Goal: Task Accomplishment & Management: Use online tool/utility

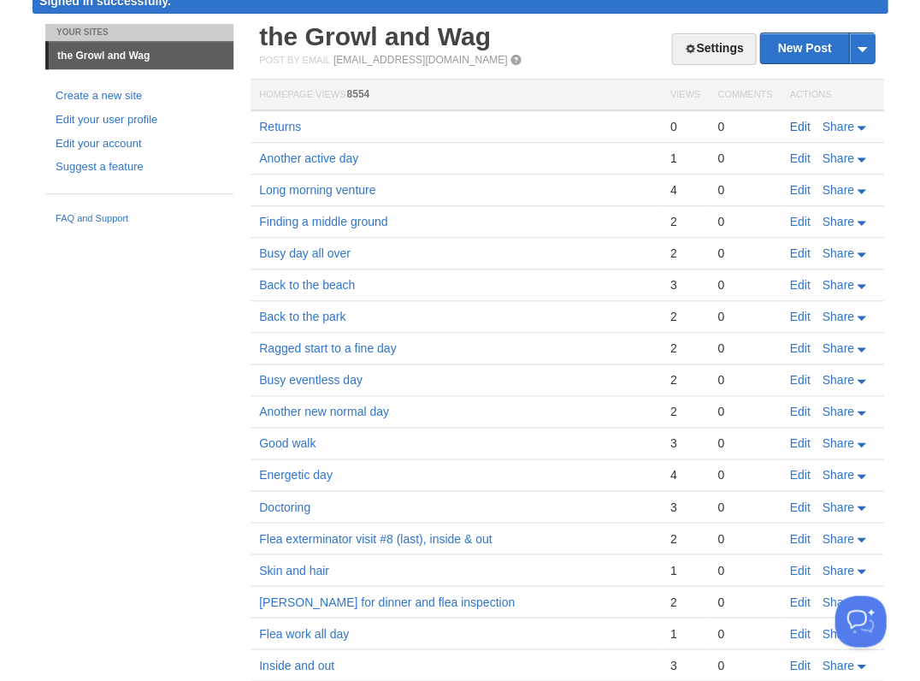
click at [800, 126] on link "Edit" at bounding box center [799, 127] width 21 height 14
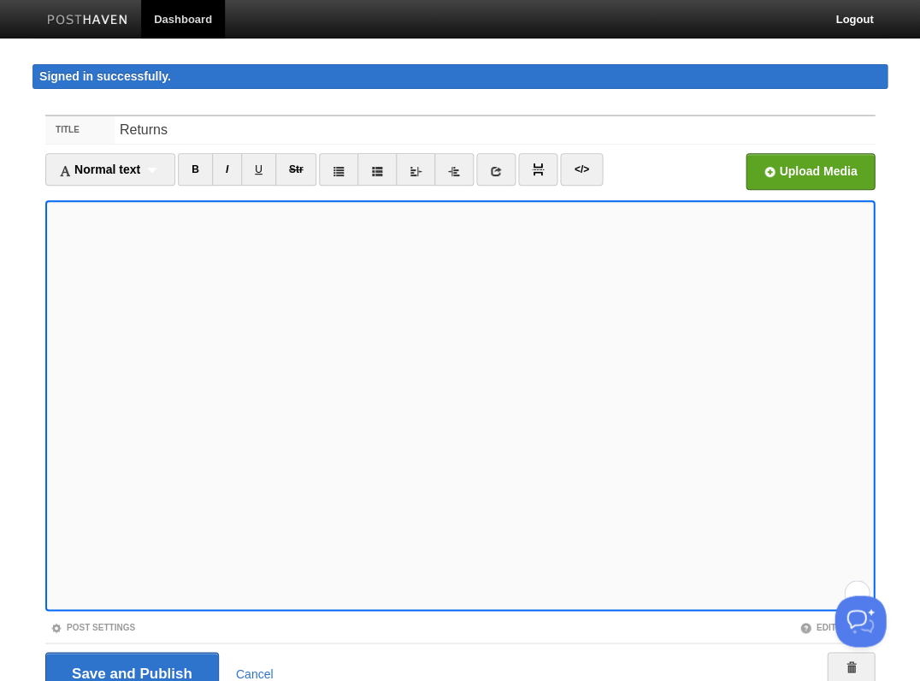
scroll to position [75, 0]
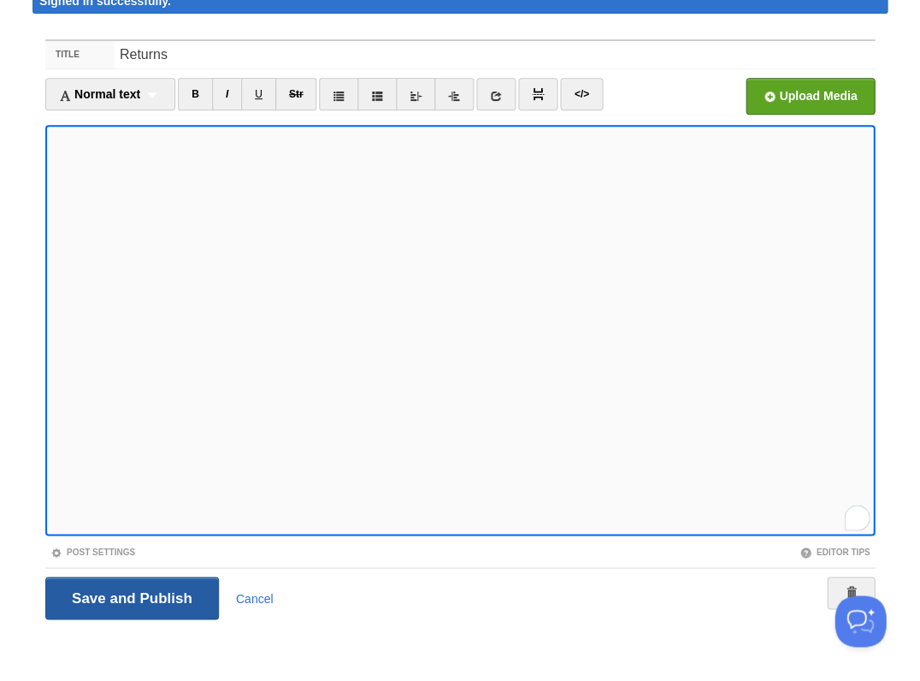
click at [130, 595] on input "Save and Publish" at bounding box center [132, 597] width 174 height 43
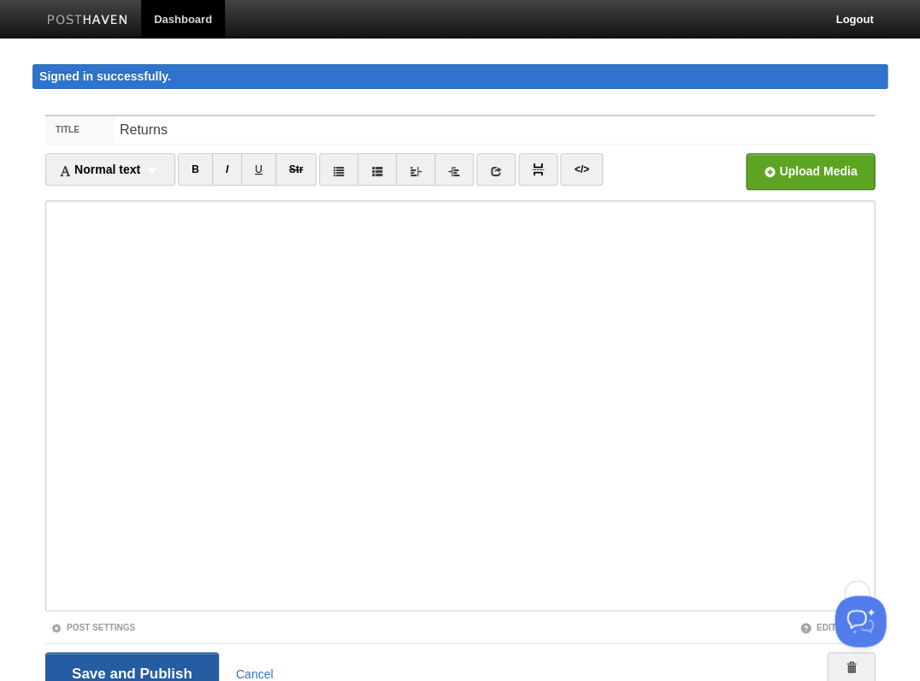
click at [139, 670] on input "Save and Publish" at bounding box center [132, 673] width 174 height 43
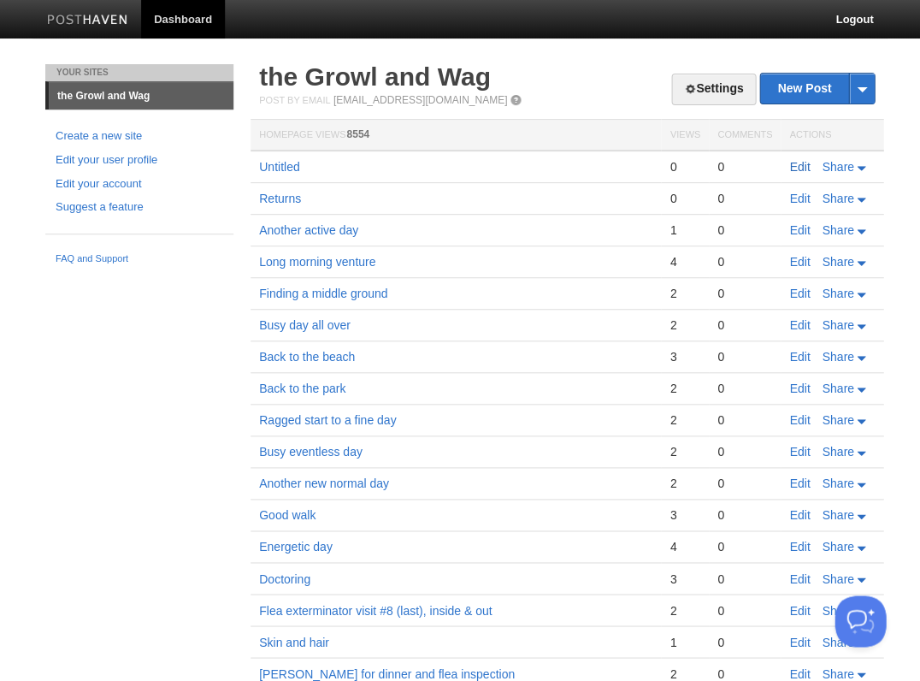
click at [795, 165] on link "Edit" at bounding box center [799, 167] width 21 height 14
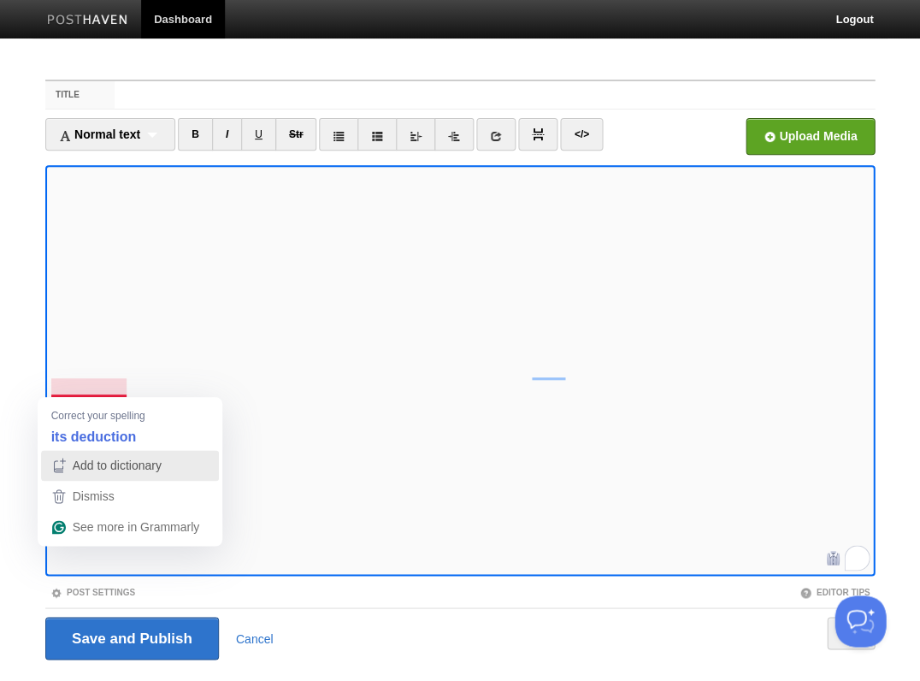
click at [109, 470] on span "Add to dictionary" at bounding box center [117, 465] width 89 height 14
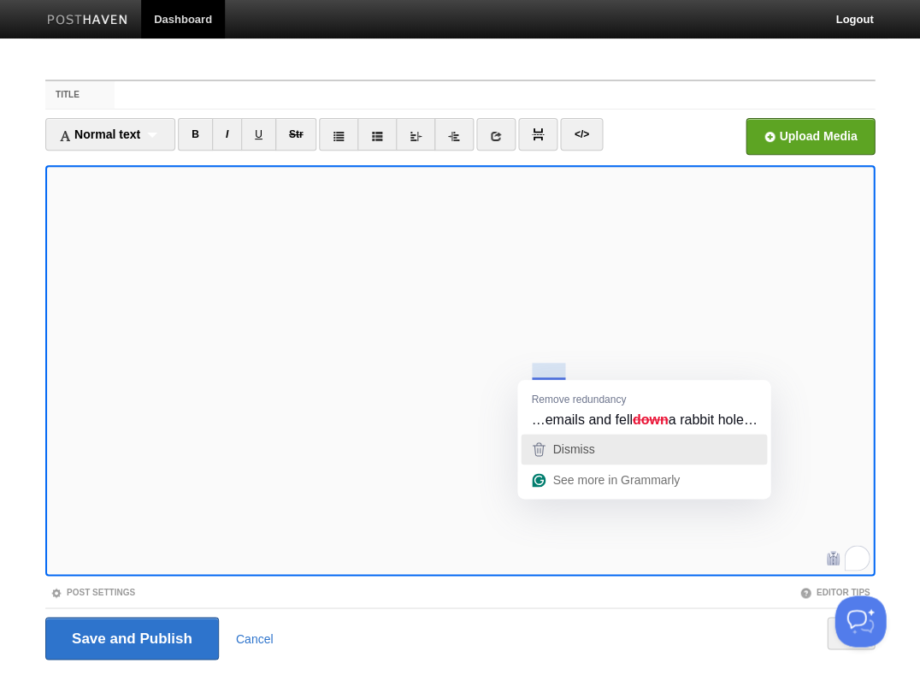
click at [566, 448] on span "Dismiss" at bounding box center [573, 449] width 42 height 14
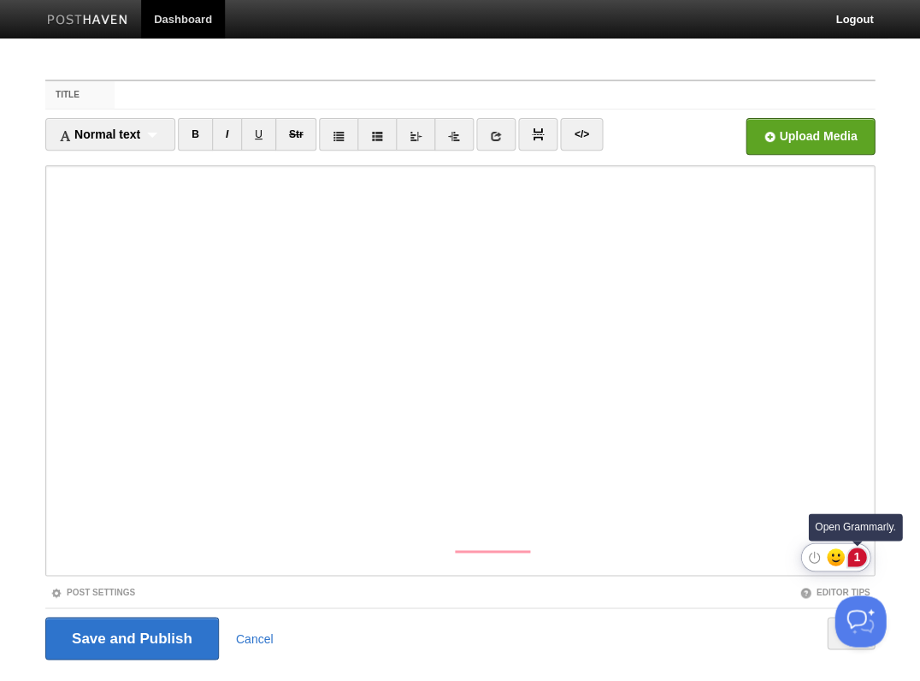
click at [860, 558] on div "1" at bounding box center [856, 556] width 19 height 19
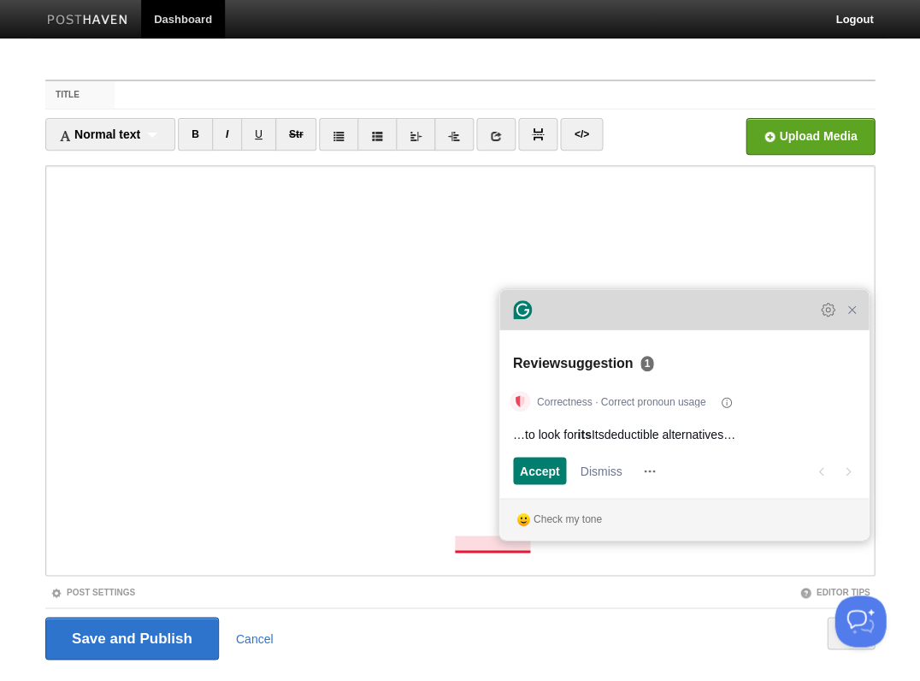
click at [528, 327] on div "Grammarly Assistant Review suggestion 1 Correctness · Correct pronoun usage …to…" at bounding box center [683, 414] width 369 height 251
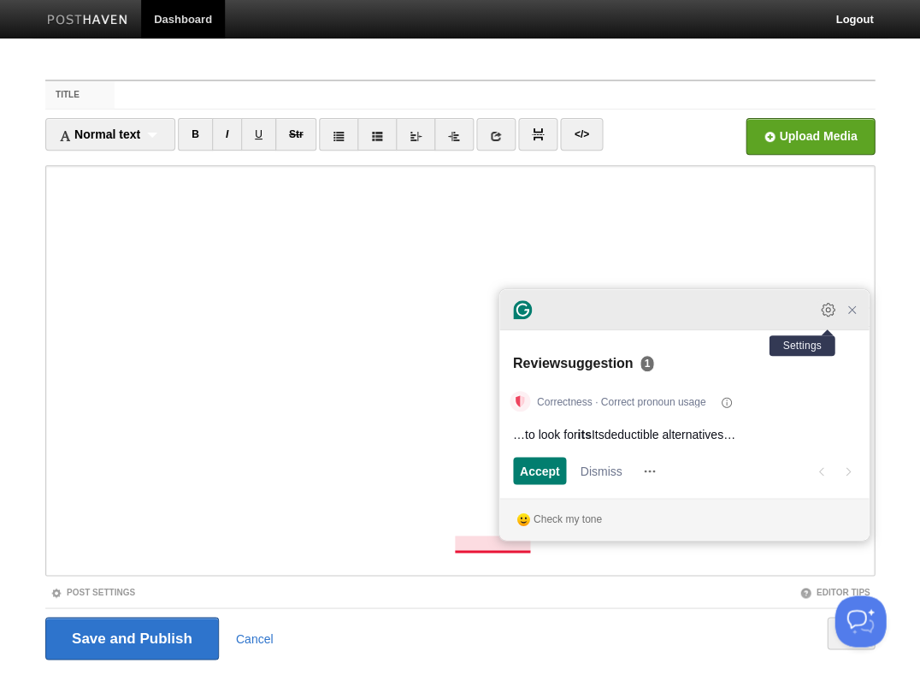
click at [830, 318] on icon "Open Settings" at bounding box center [827, 309] width 17 height 17
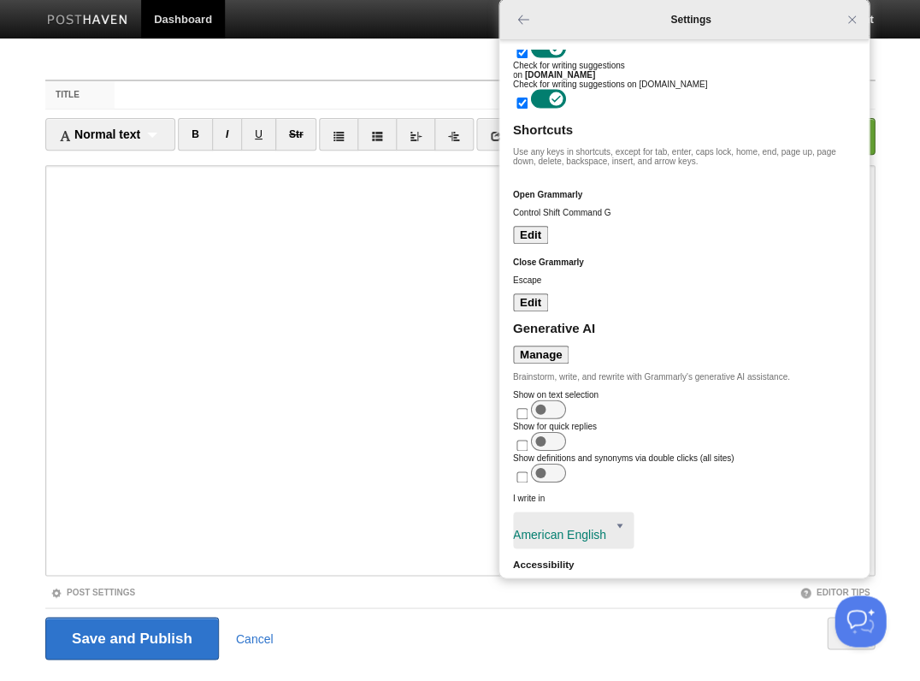
scroll to position [95, 0]
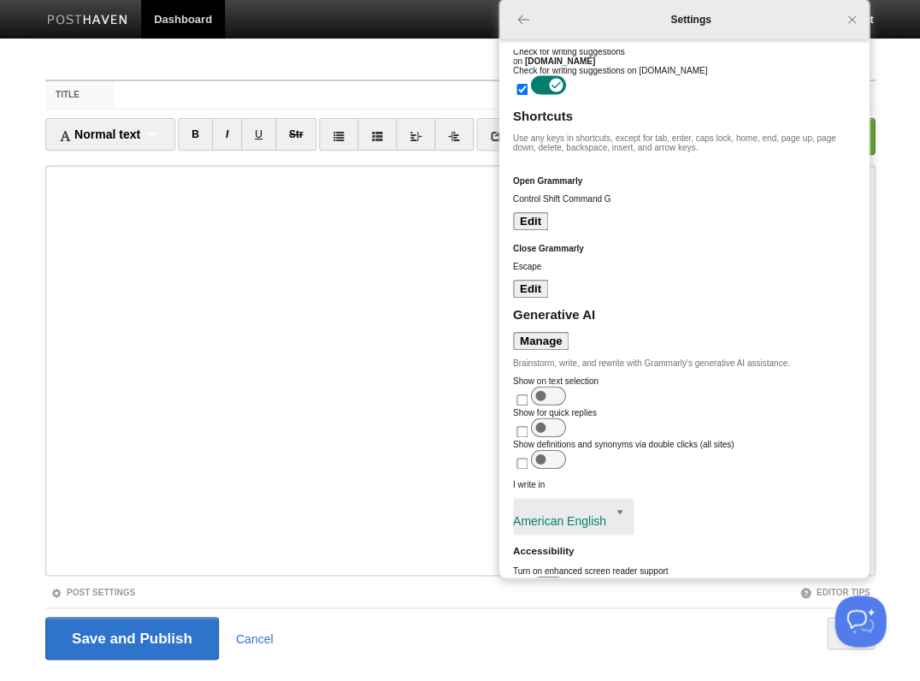
click at [528, 457] on input "Grammarly settings" at bounding box center [521, 462] width 11 height 11
checkbox input "false"
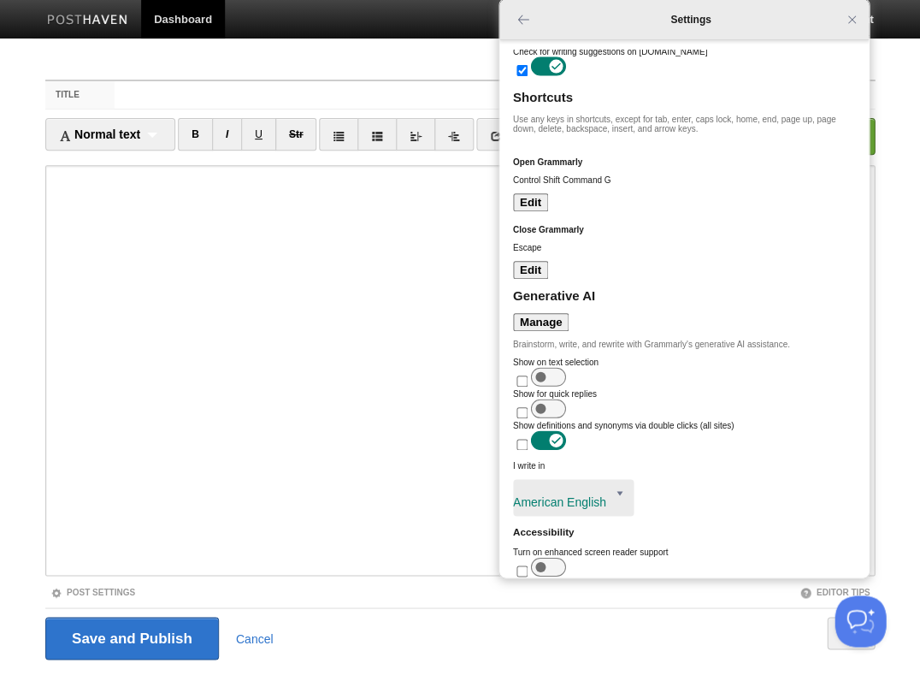
scroll to position [41, 0]
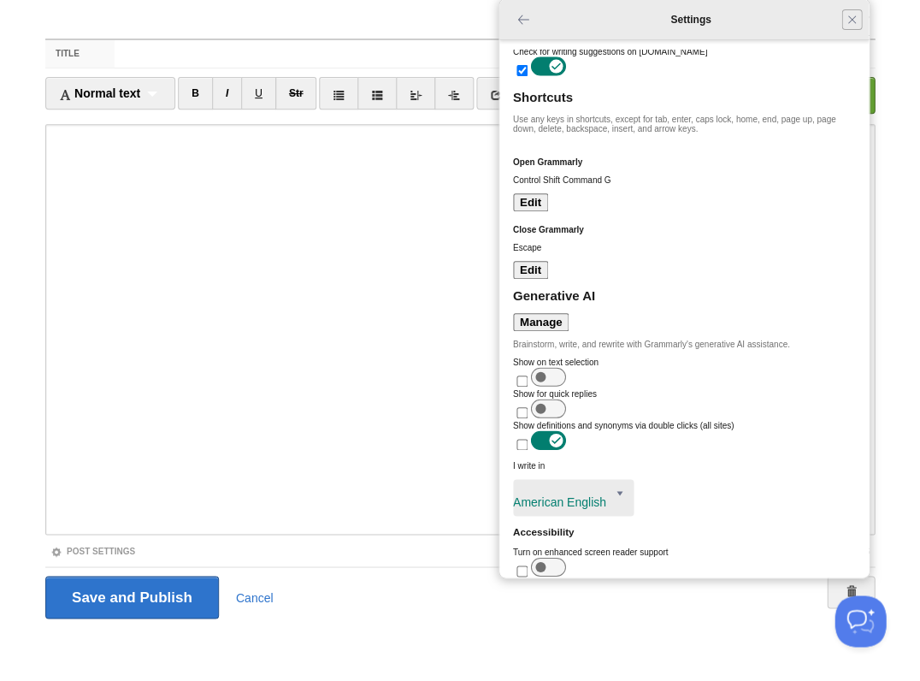
click at [858, 24] on icon "Close Grammarly Assistant" at bounding box center [851, 19] width 21 height 21
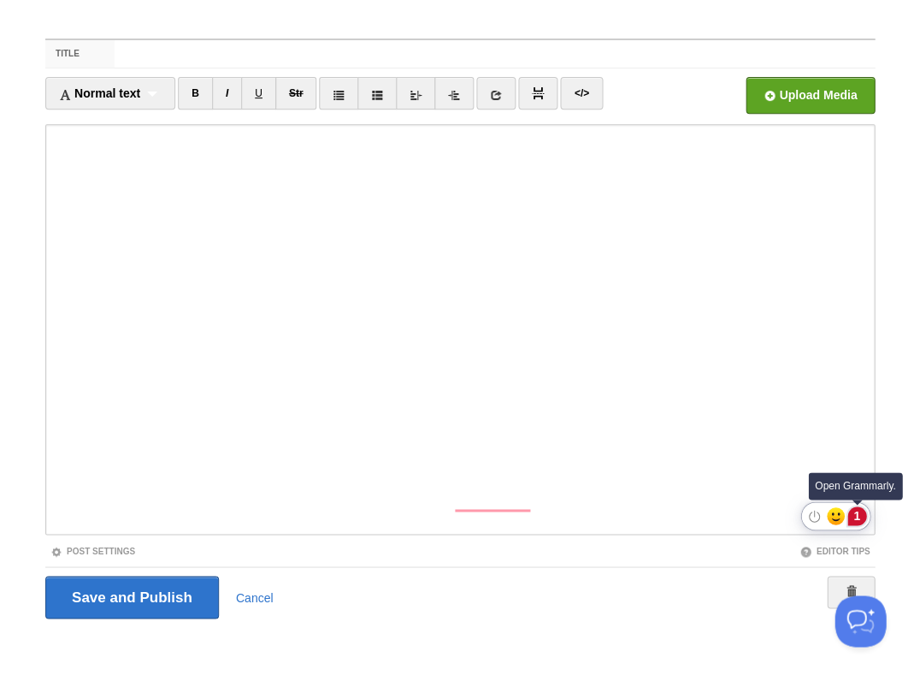
click at [849, 513] on div "1" at bounding box center [856, 515] width 19 height 19
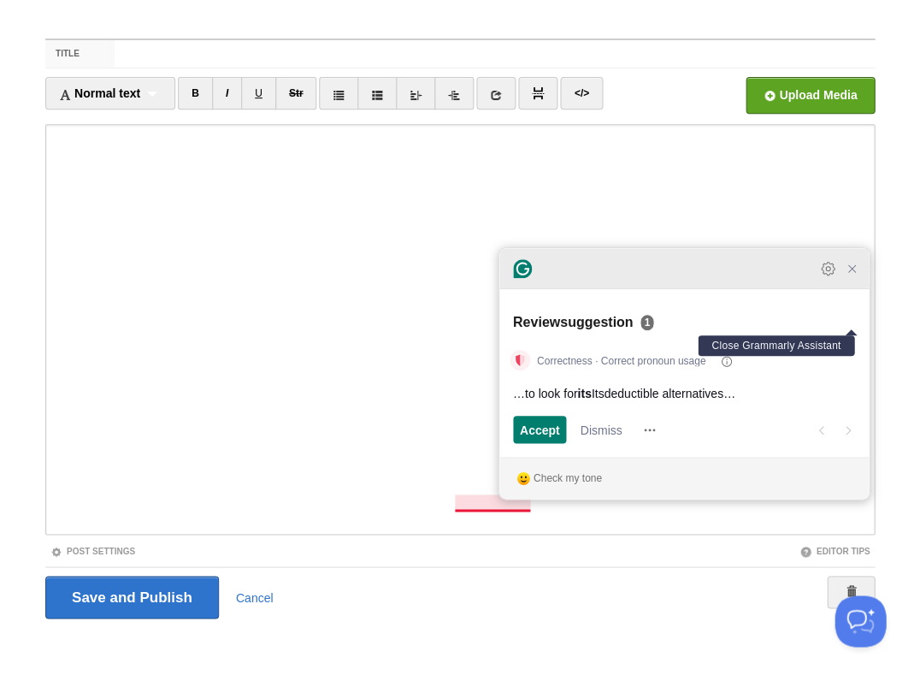
click at [848, 275] on icon "Close Grammarly Assistant" at bounding box center [852, 269] width 14 height 14
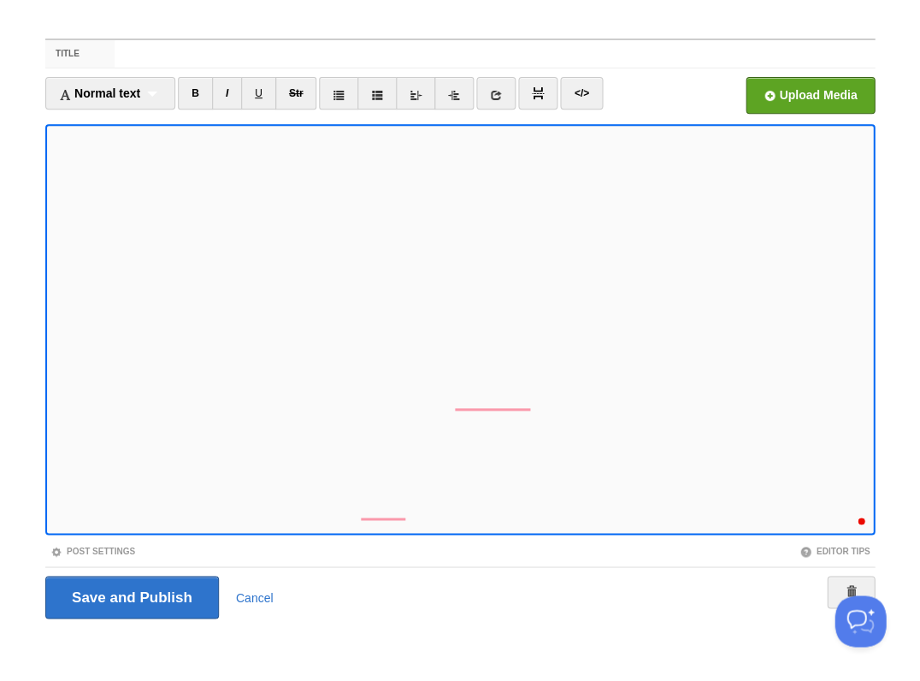
scroll to position [117, 0]
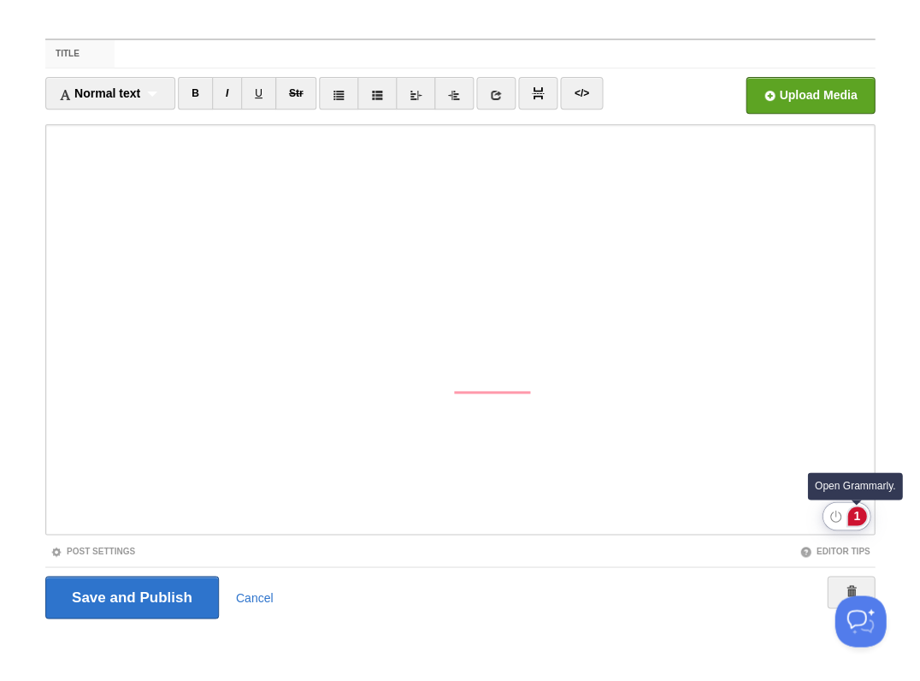
click at [859, 516] on div "1" at bounding box center [856, 515] width 19 height 19
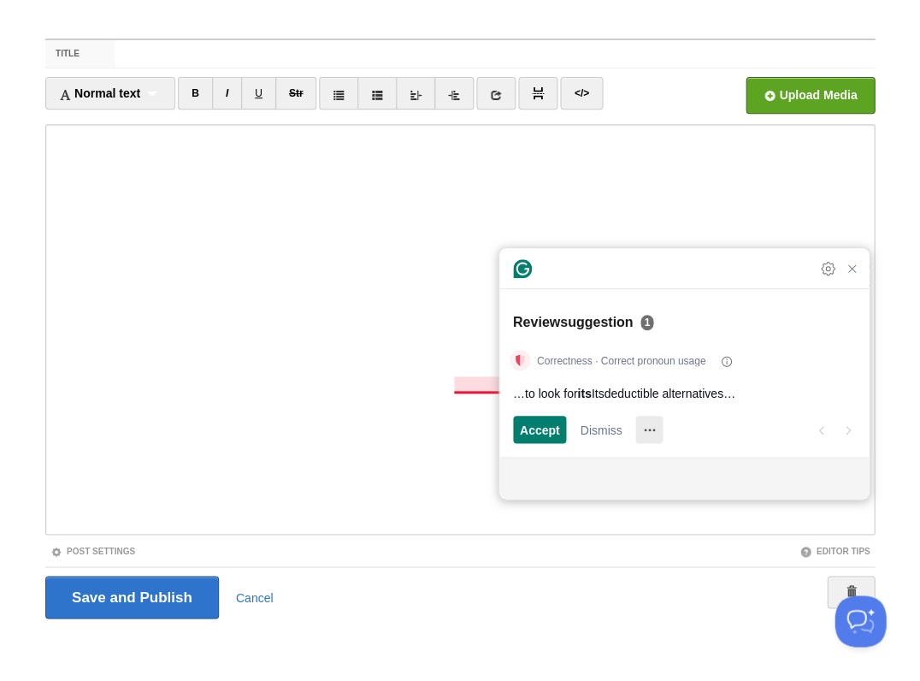
click at [656, 428] on icon "More Actions" at bounding box center [648, 429] width 27 height 27
click at [591, 471] on span "Incorrect suggestion" at bounding box center [550, 461] width 128 height 27
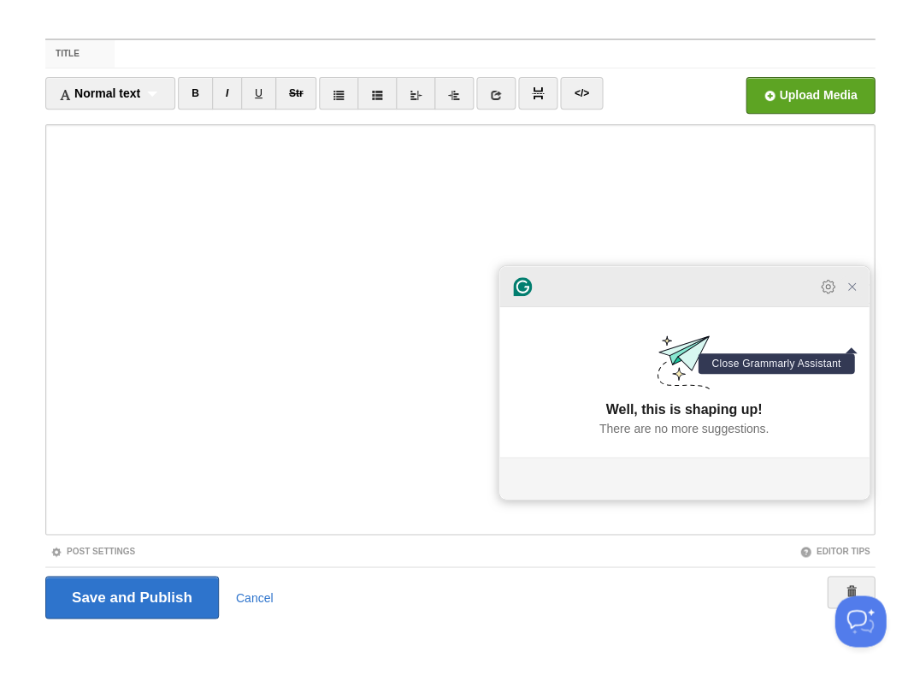
click at [852, 293] on icon "Close Grammarly Assistant" at bounding box center [852, 287] width 14 height 14
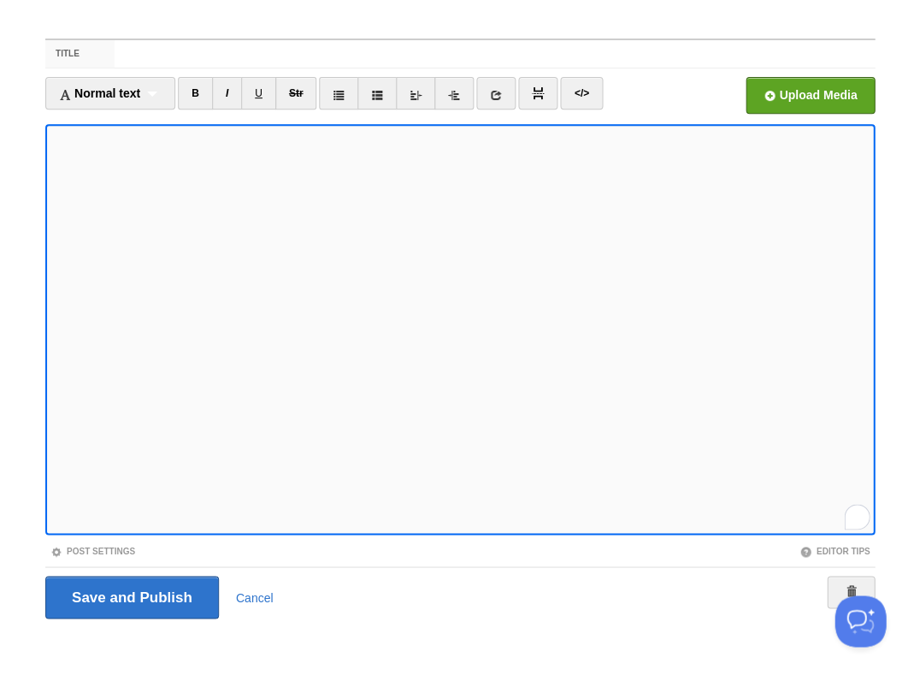
scroll to position [117, 0]
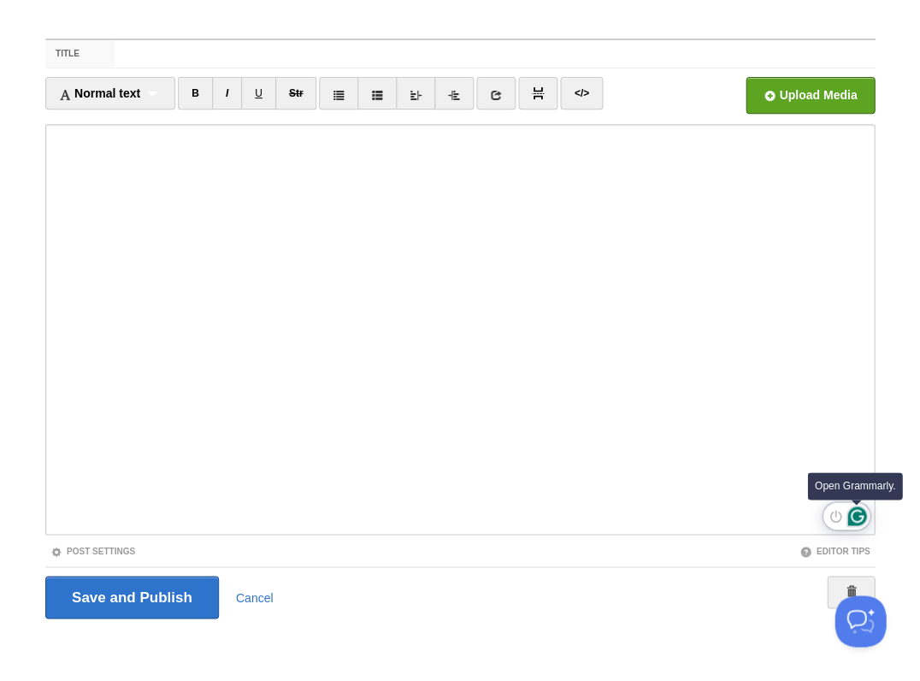
click at [853, 511] on icon "Open Grammarly. 0 Suggestions." at bounding box center [856, 515] width 19 height 19
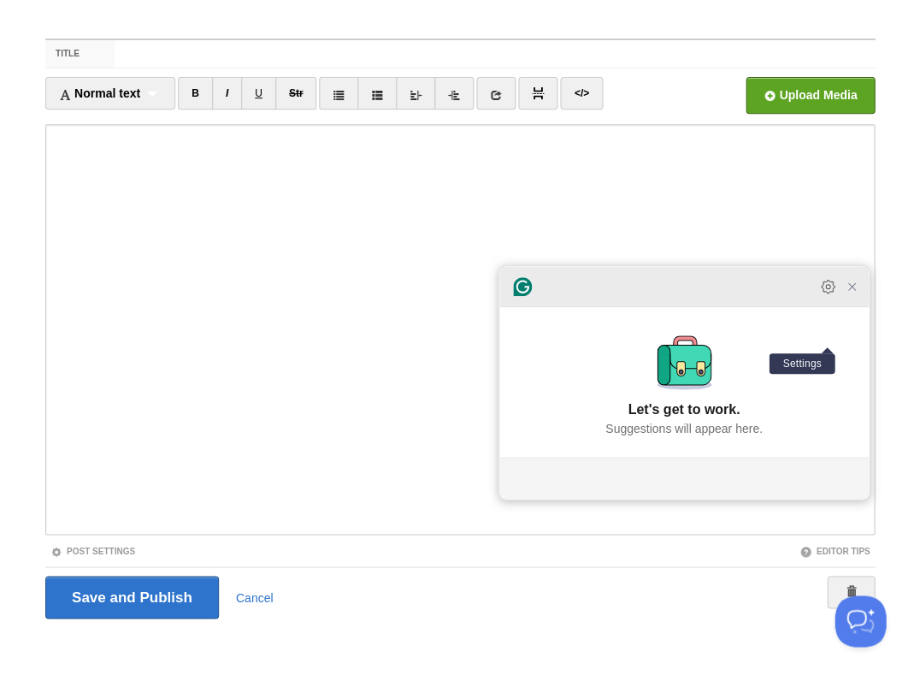
click at [825, 288] on icon "Open Settings" at bounding box center [827, 286] width 4 height 4
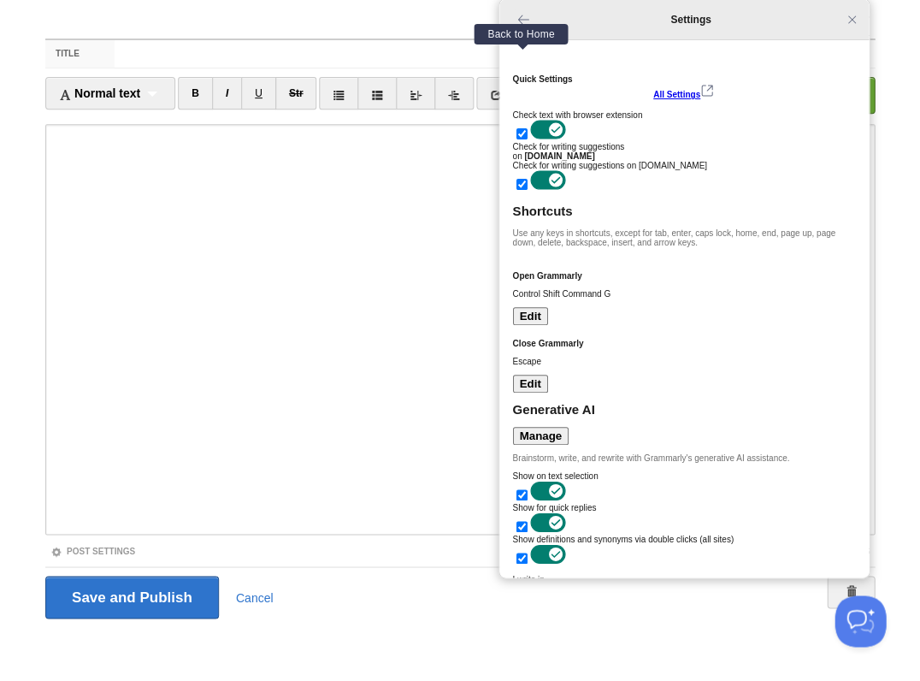
click at [520, 21] on icon "Back to Home" at bounding box center [523, 20] width 14 height 14
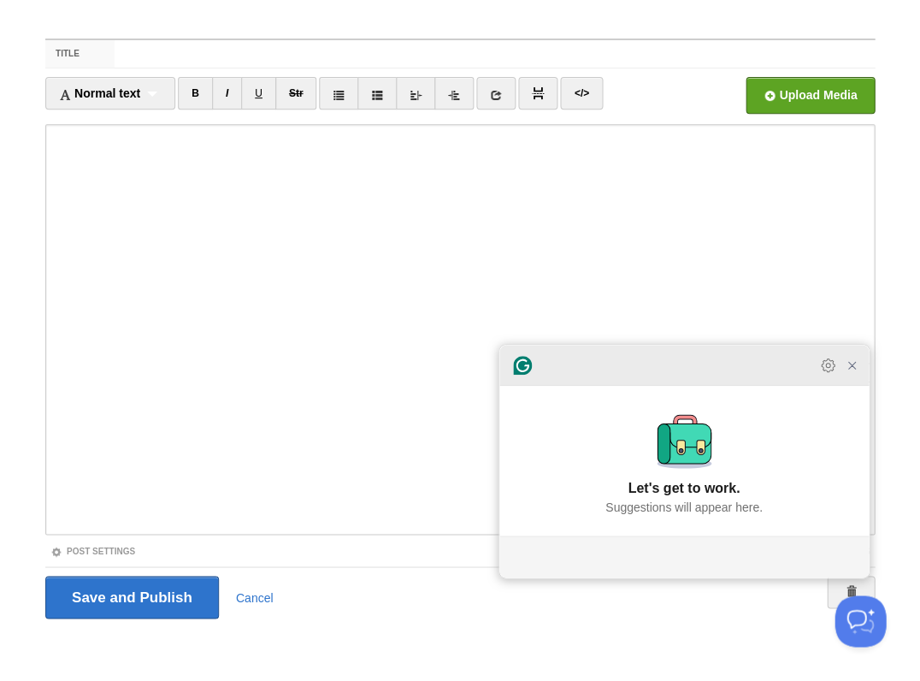
click at [520, 375] on icon at bounding box center [522, 365] width 19 height 19
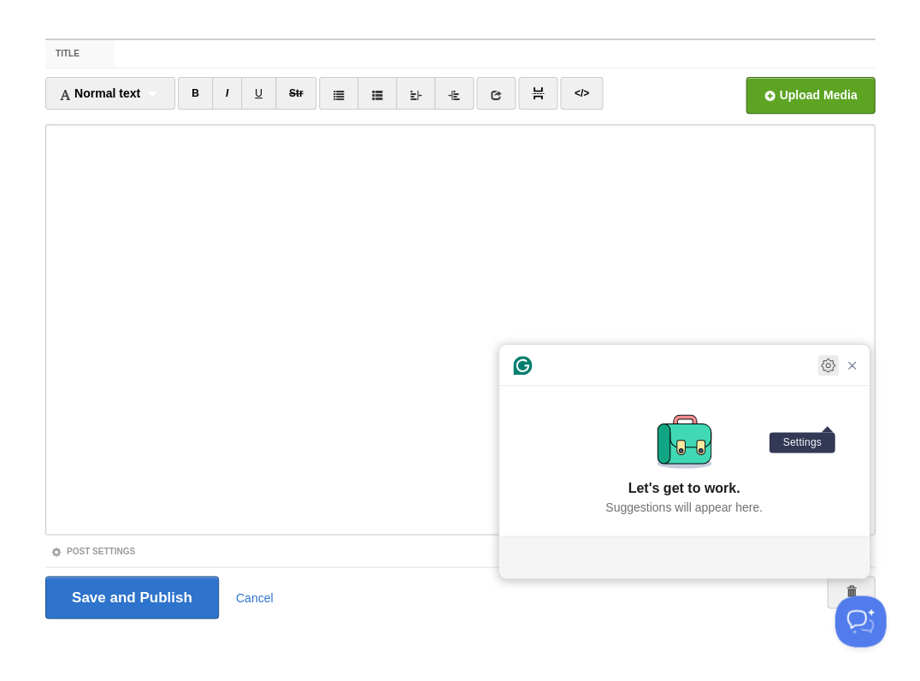
click at [825, 367] on icon "Open Settings" at bounding box center [827, 365] width 4 height 4
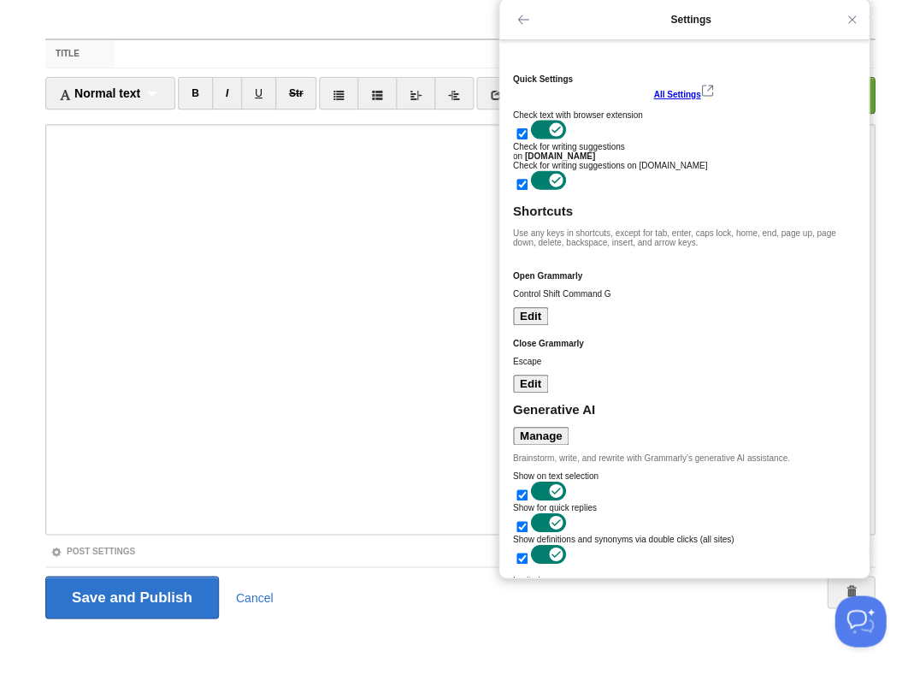
scroll to position [0, 0]
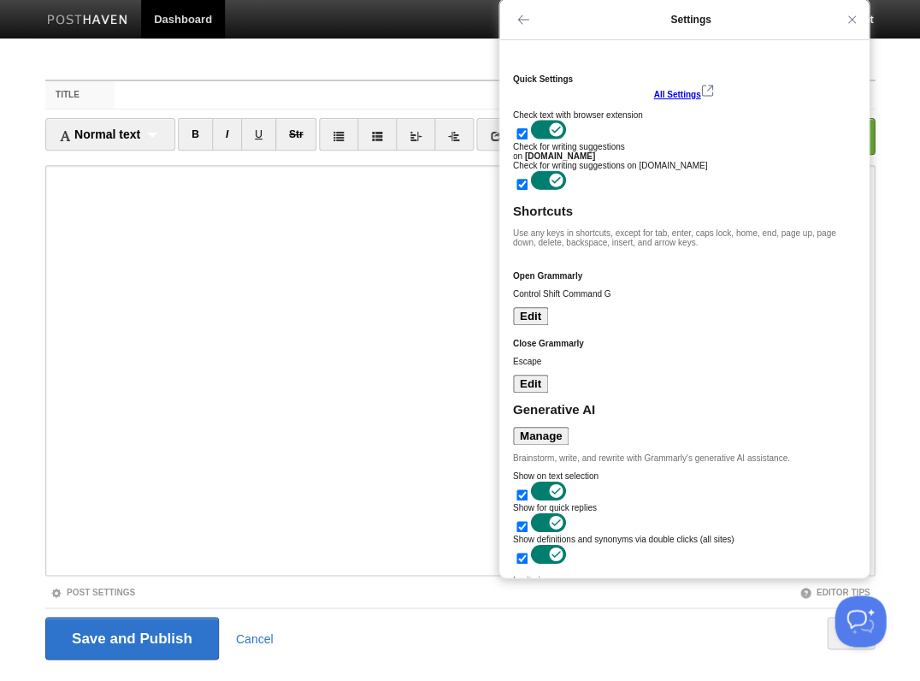
click at [700, 90] on span "All Settings" at bounding box center [676, 94] width 47 height 9
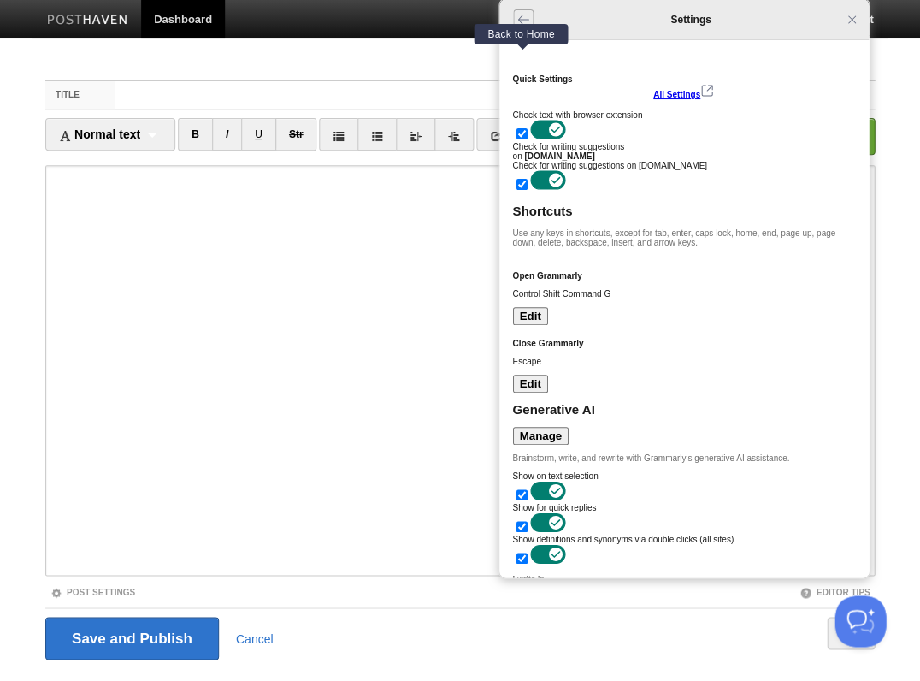
click at [524, 24] on icon "Back to Home" at bounding box center [523, 20] width 14 height 14
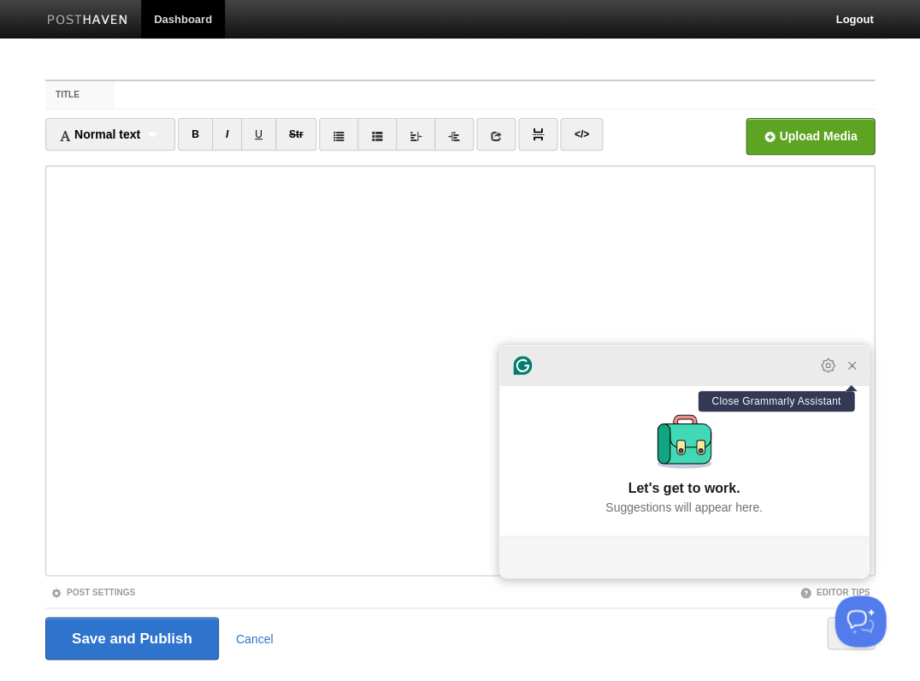
click at [852, 372] on icon "Close Grammarly Assistant" at bounding box center [852, 365] width 14 height 14
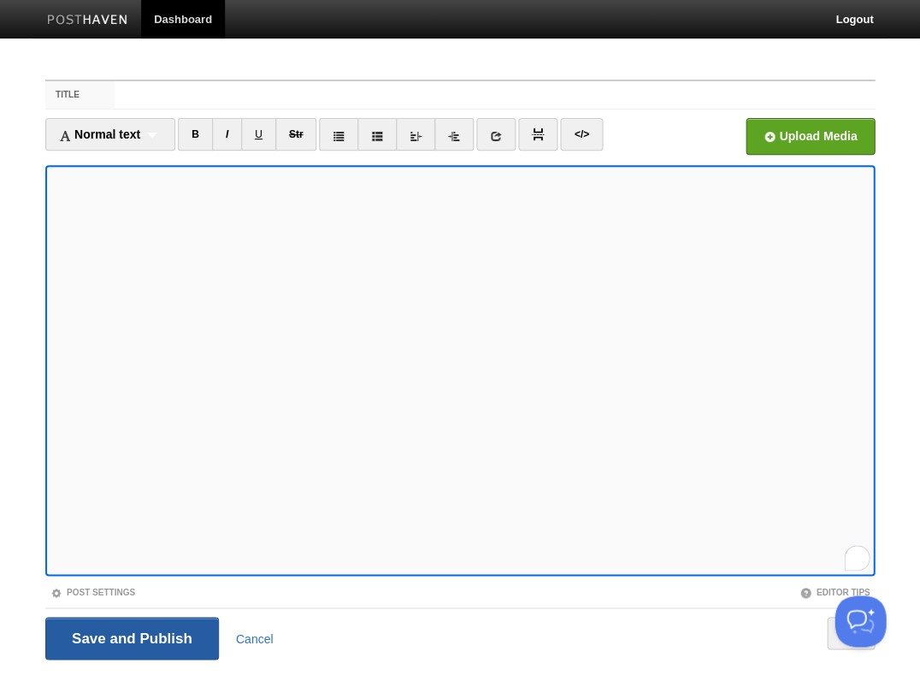
click at [130, 636] on input "Save and Publish" at bounding box center [132, 638] width 174 height 43
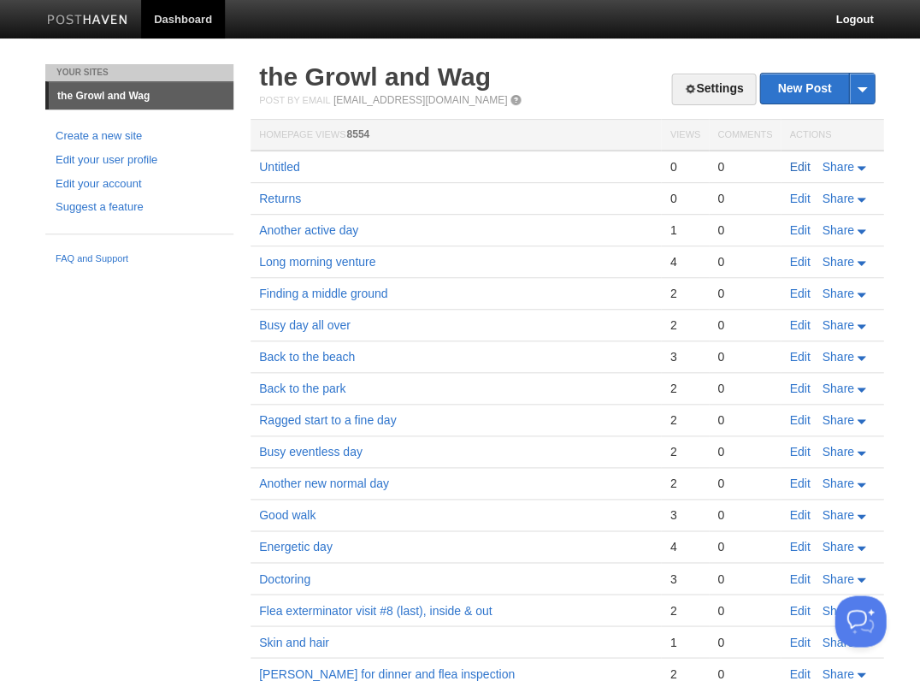
click at [790, 161] on link "Edit" at bounding box center [799, 167] width 21 height 14
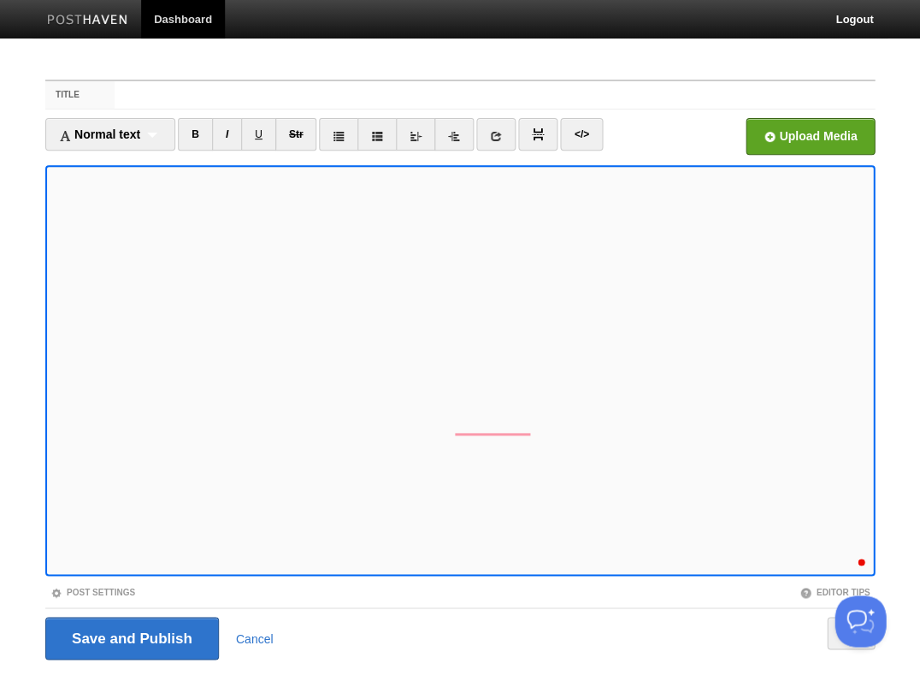
scroll to position [41, 0]
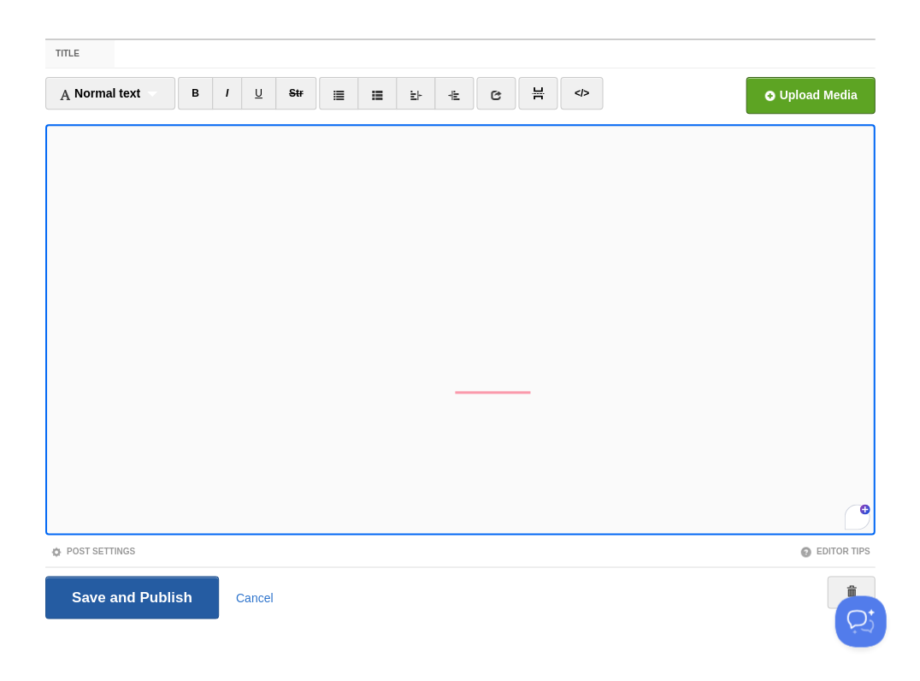
click at [130, 595] on input "Save and Publish" at bounding box center [132, 596] width 174 height 43
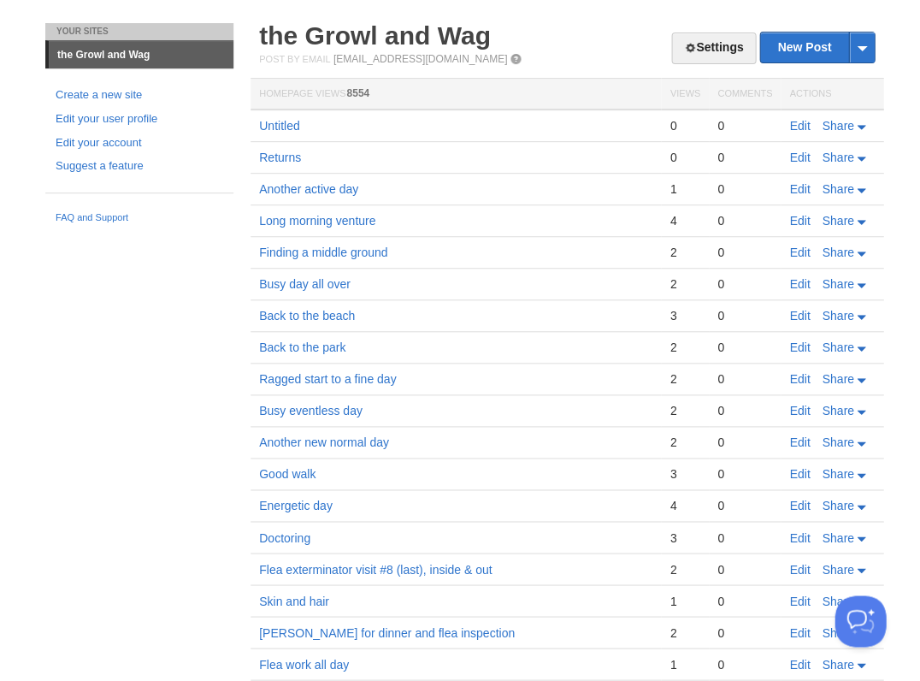
scroll to position [38, 0]
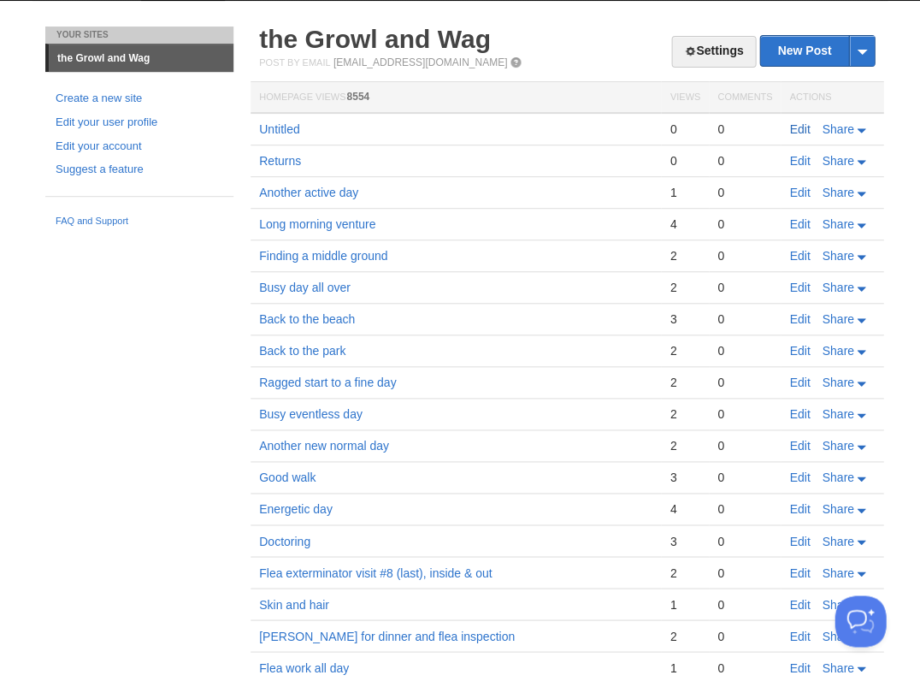
click at [790, 129] on link "Edit" at bounding box center [799, 129] width 21 height 14
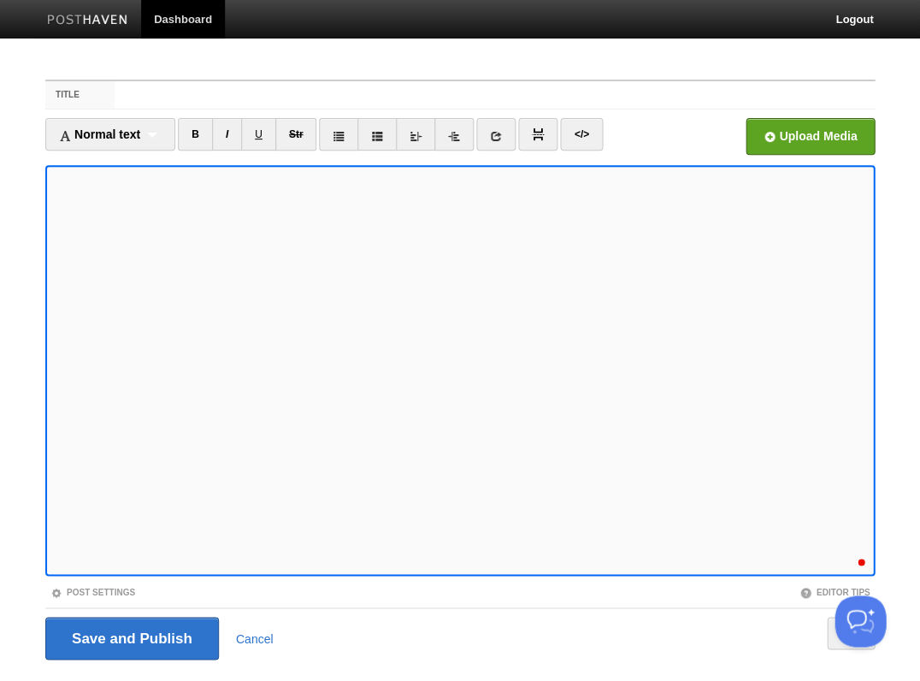
scroll to position [41, 0]
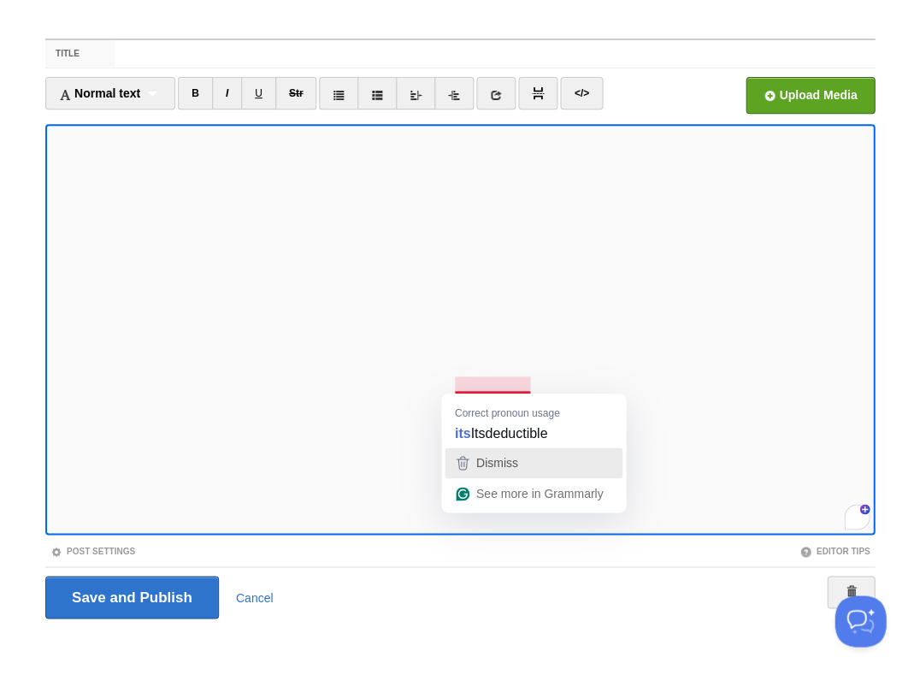
click at [512, 457] on span "Dismiss" at bounding box center [497, 463] width 42 height 14
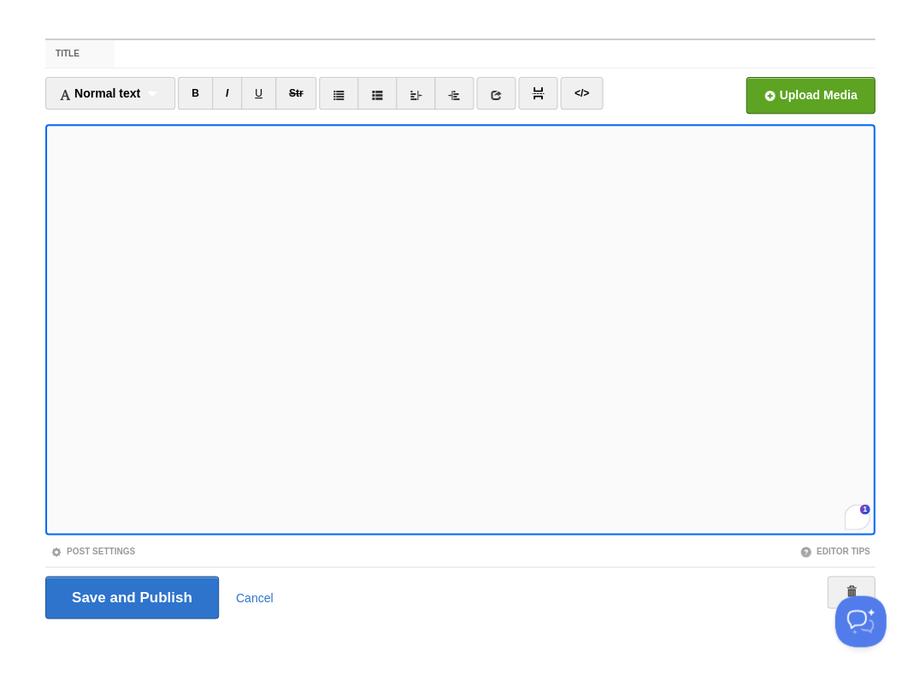
scroll to position [0, 0]
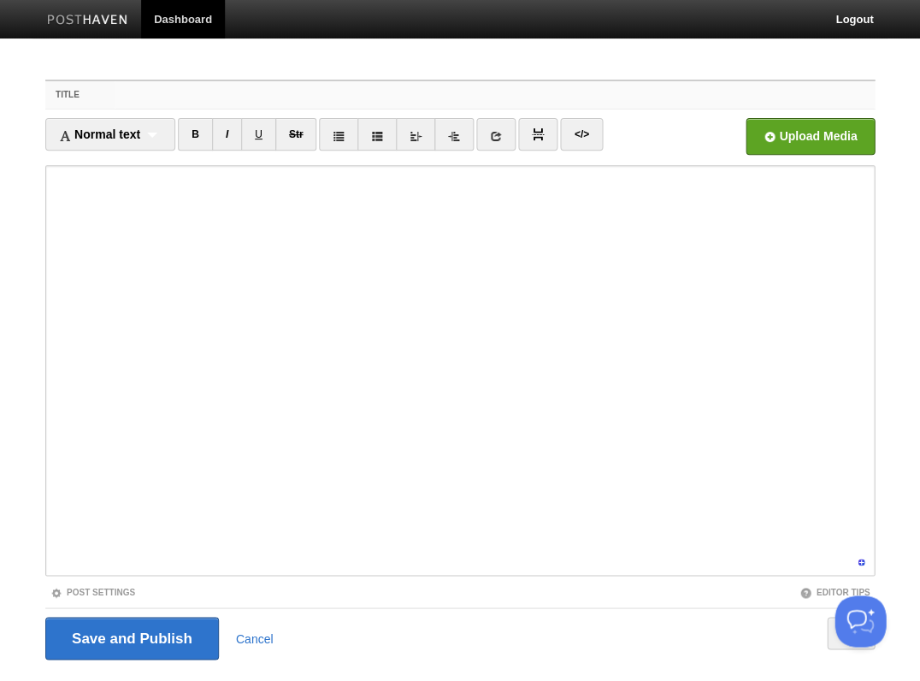
click at [127, 98] on input "Title" at bounding box center [495, 94] width 760 height 27
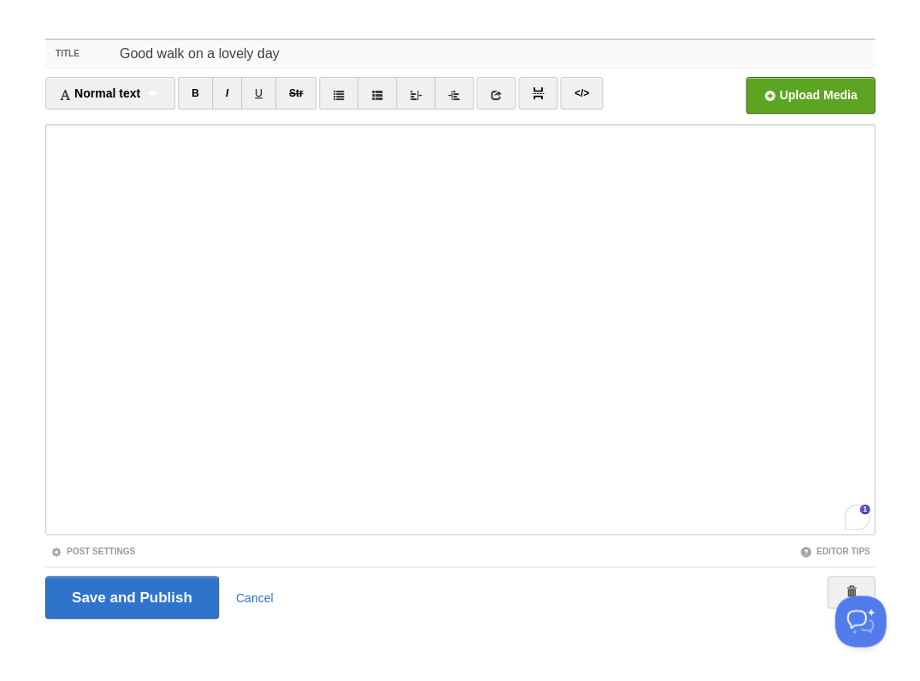
scroll to position [147, 0]
type input "Good walk on a lovely day"
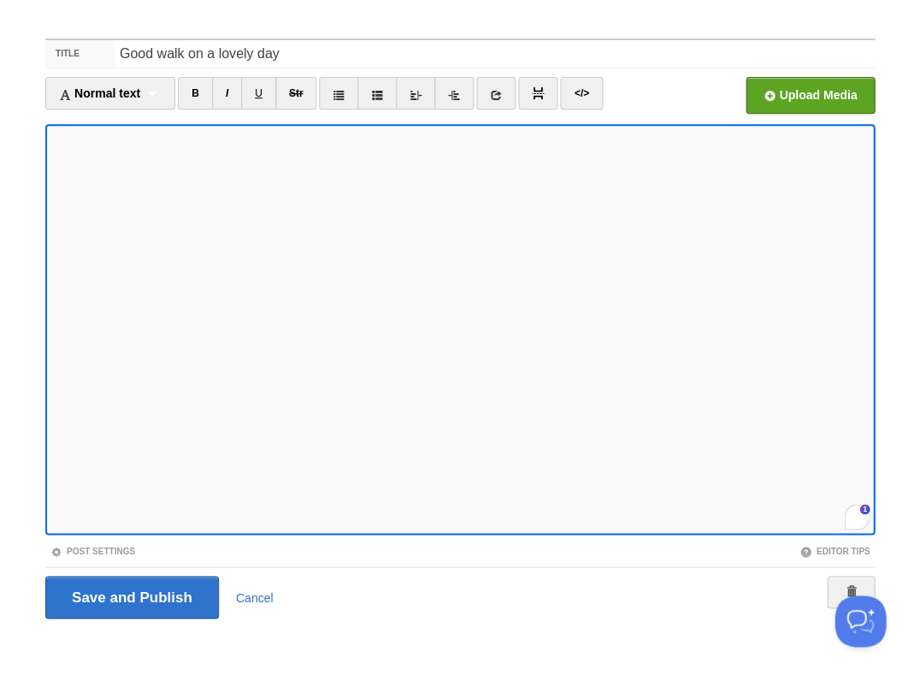
scroll to position [167, 0]
click at [130, 595] on input "Save and Publish" at bounding box center [132, 596] width 174 height 43
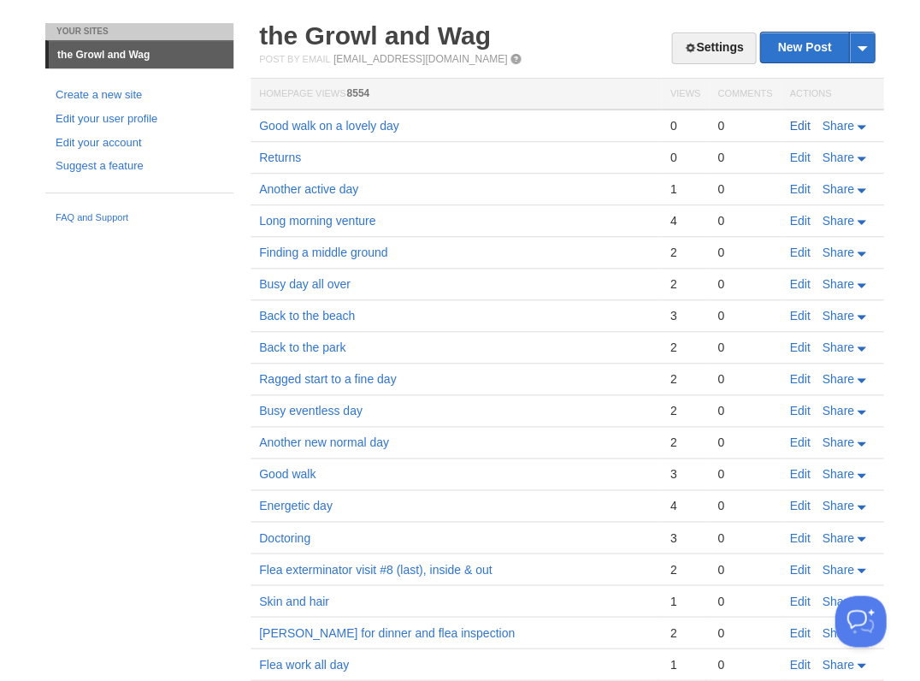
click at [804, 121] on link "Edit" at bounding box center [799, 126] width 21 height 14
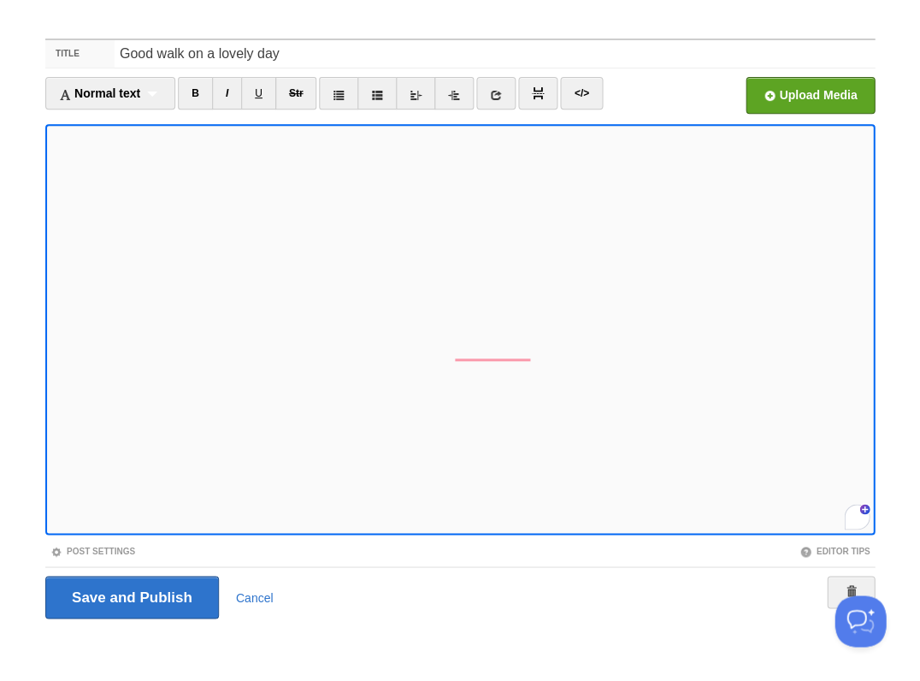
scroll to position [196, 0]
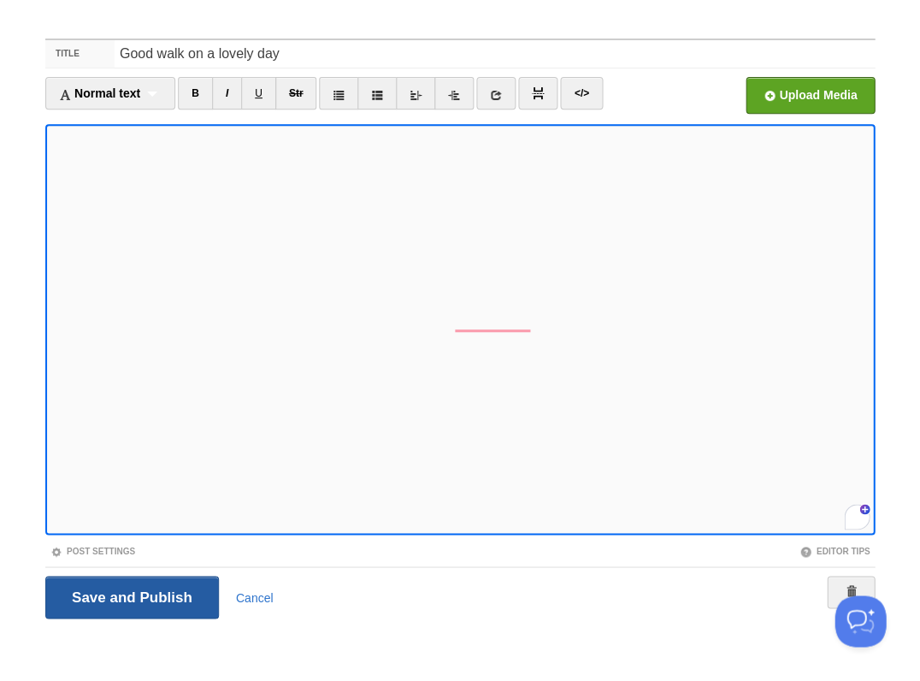
click at [130, 595] on input "Save and Publish" at bounding box center [132, 596] width 174 height 43
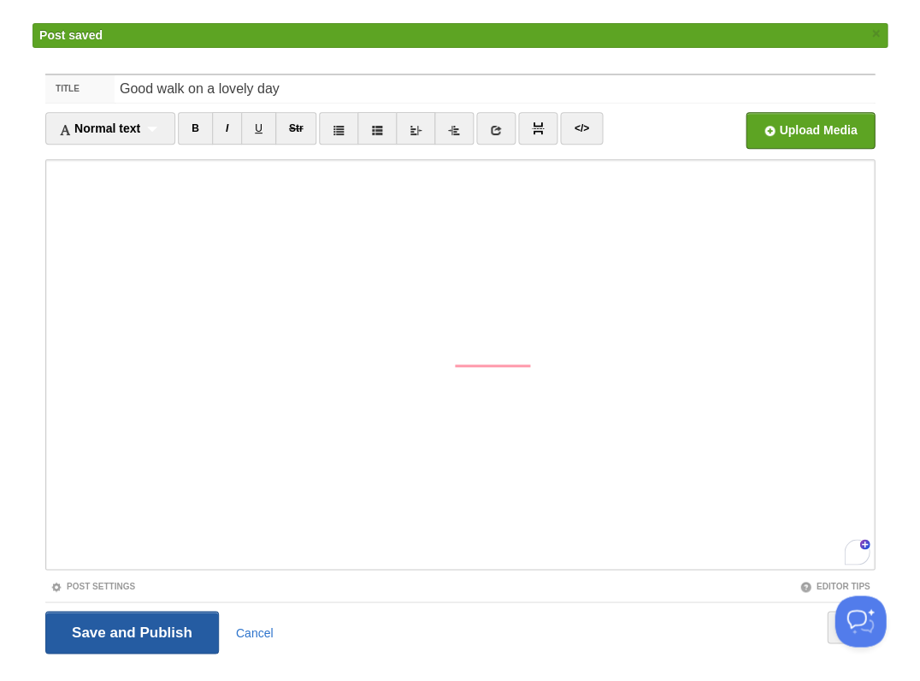
click at [130, 629] on input "Save and Publish" at bounding box center [132, 632] width 174 height 43
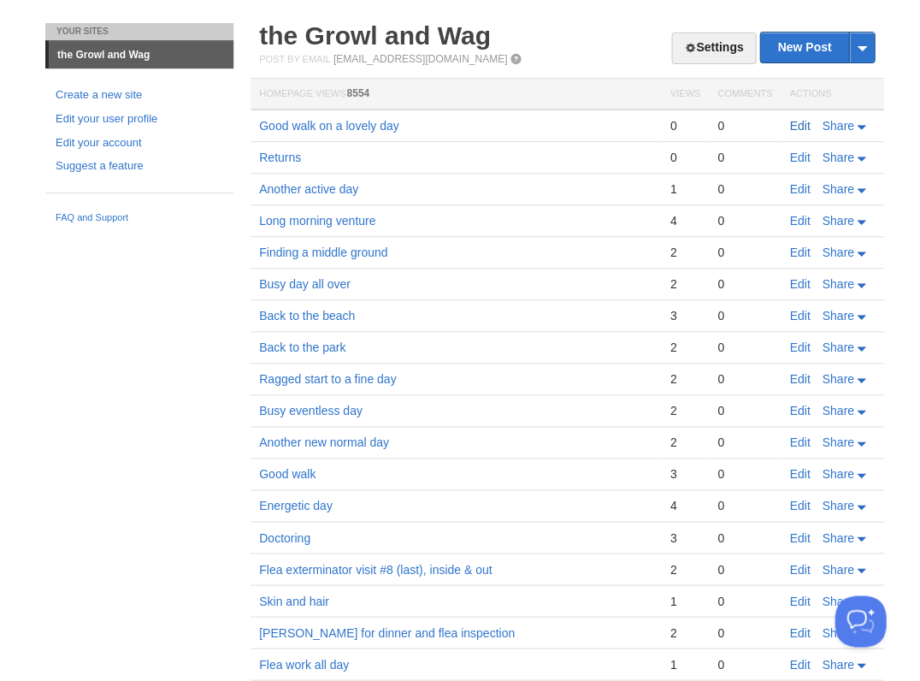
click at [791, 126] on link "Edit" at bounding box center [799, 126] width 21 height 14
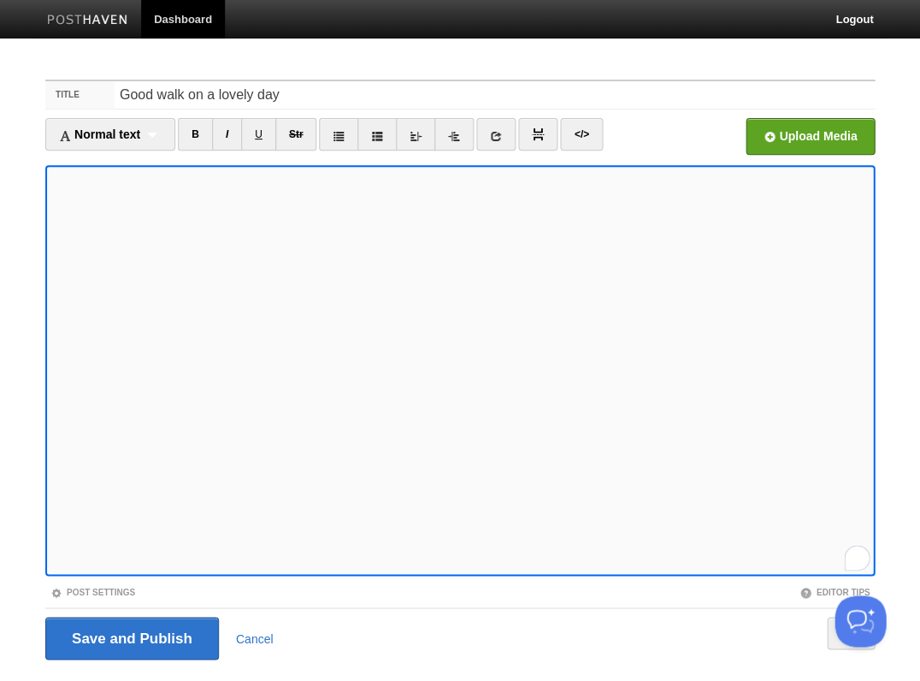
scroll to position [41, 0]
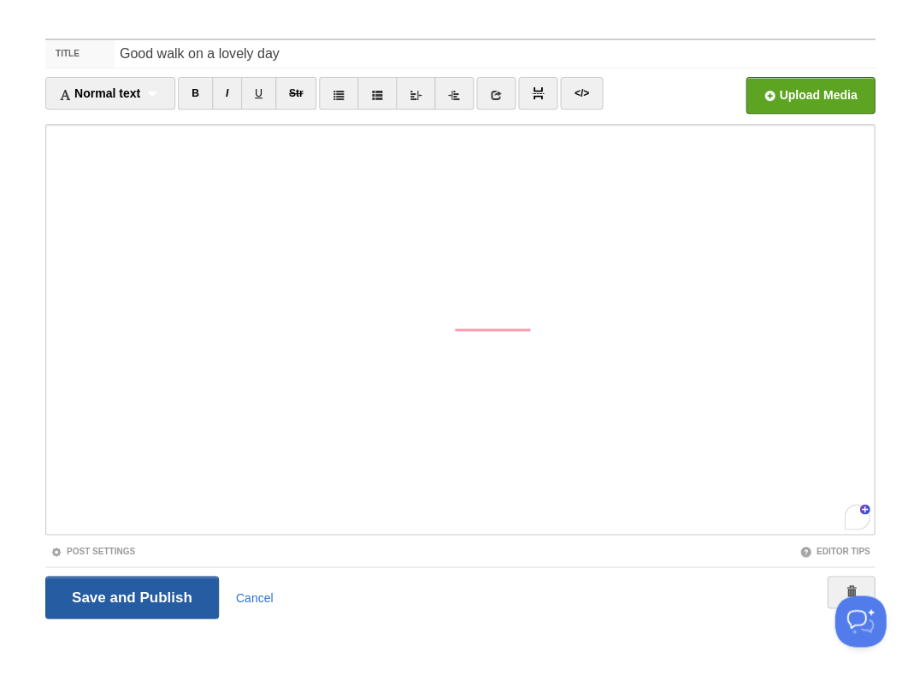
click at [130, 595] on input "Save and Publish" at bounding box center [132, 596] width 174 height 43
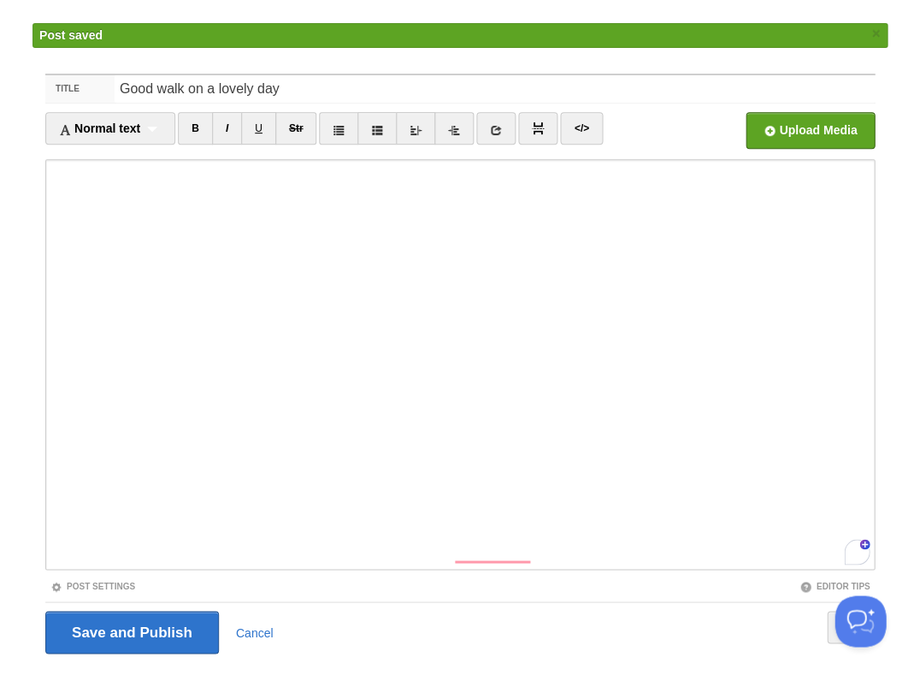
scroll to position [197, 0]
click at [130, 611] on input "Save and Publish" at bounding box center [132, 632] width 174 height 43
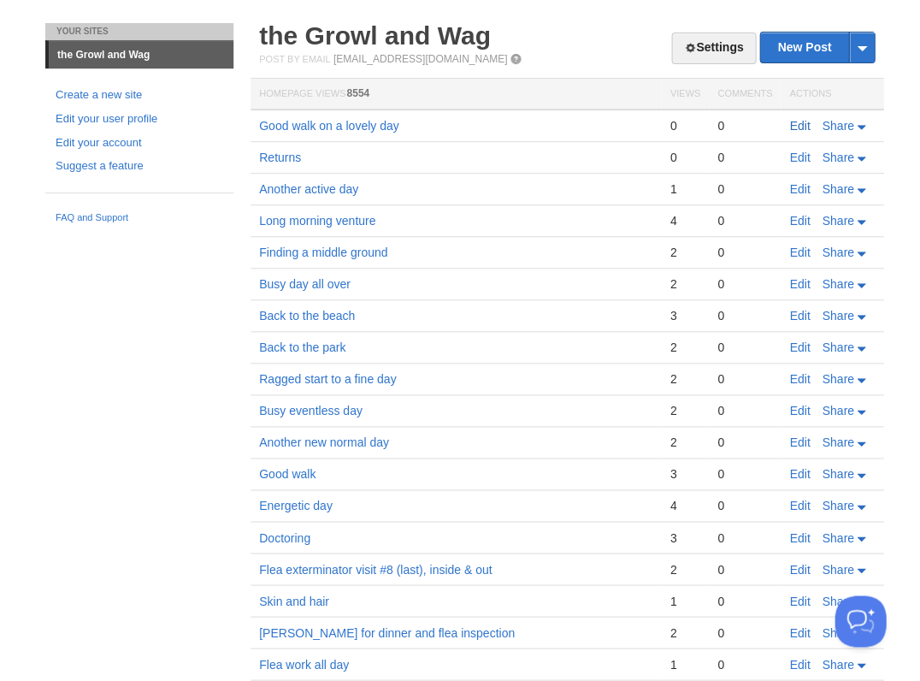
click at [797, 123] on link "Edit" at bounding box center [799, 126] width 21 height 14
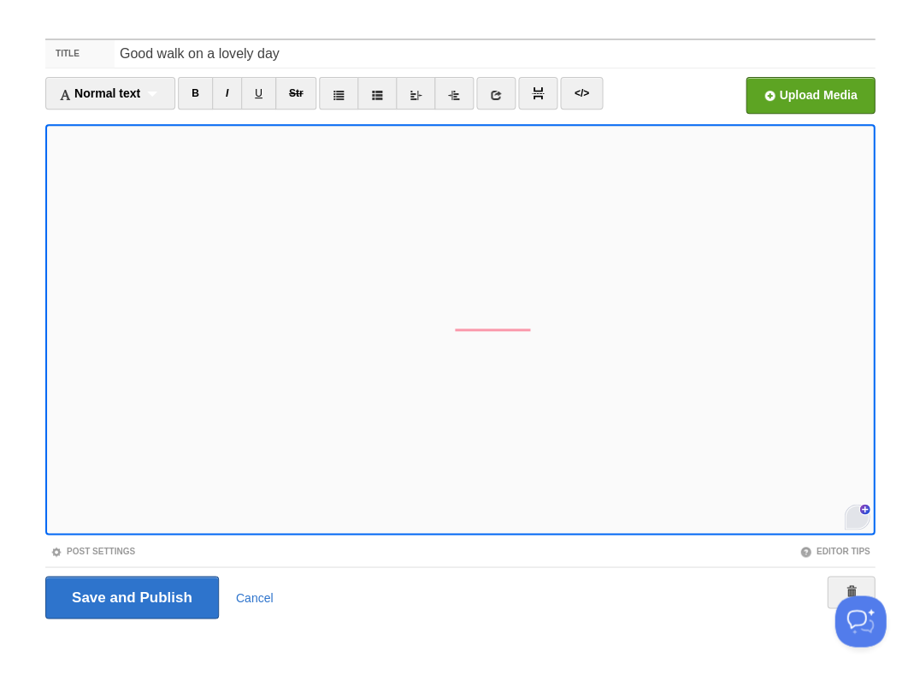
scroll to position [212, 0]
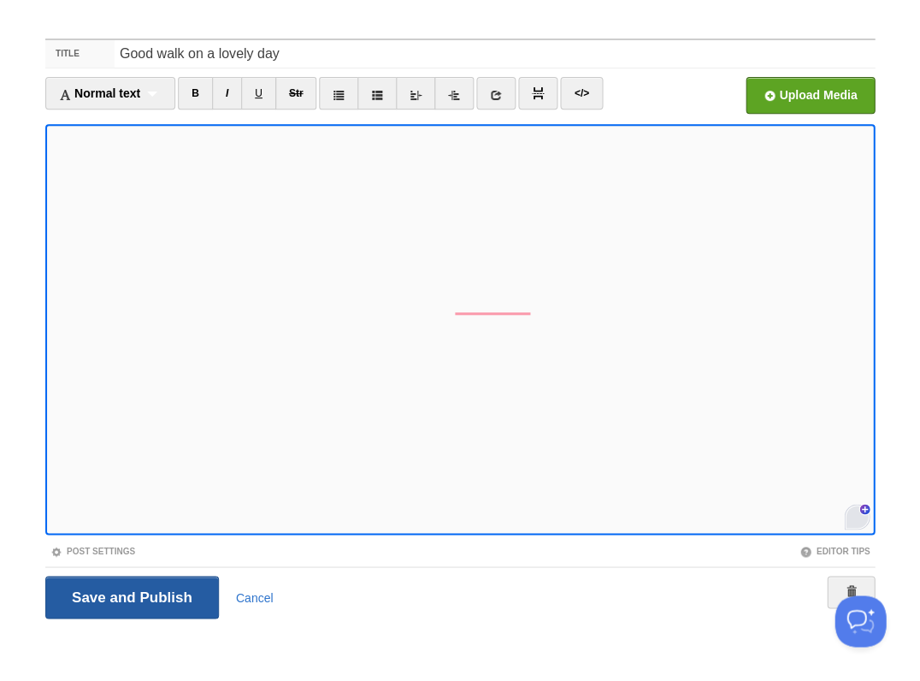
click at [130, 595] on input "Save and Publish" at bounding box center [132, 596] width 174 height 43
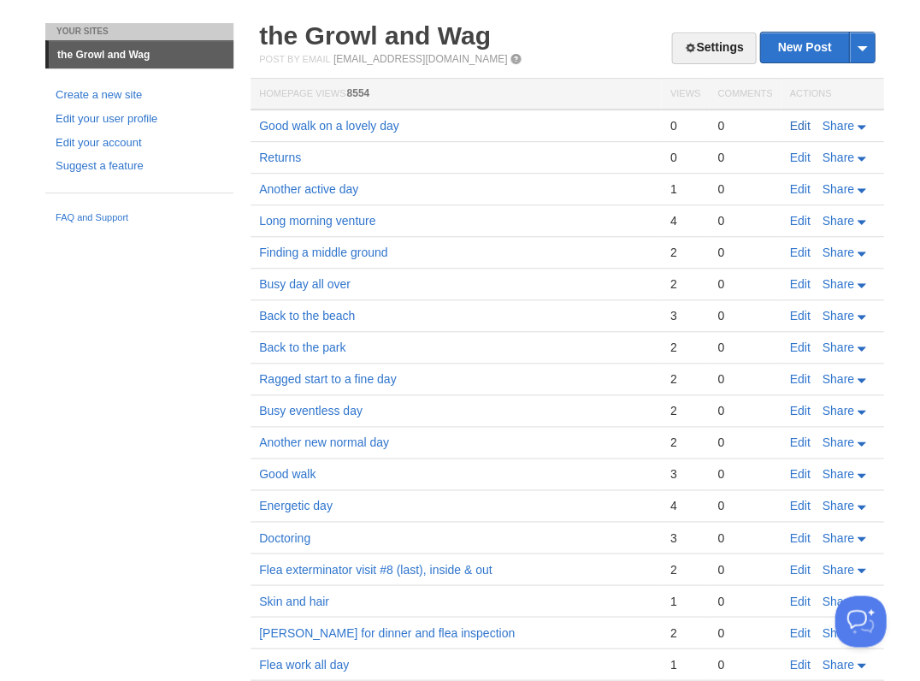
click at [797, 127] on link "Edit" at bounding box center [799, 126] width 21 height 14
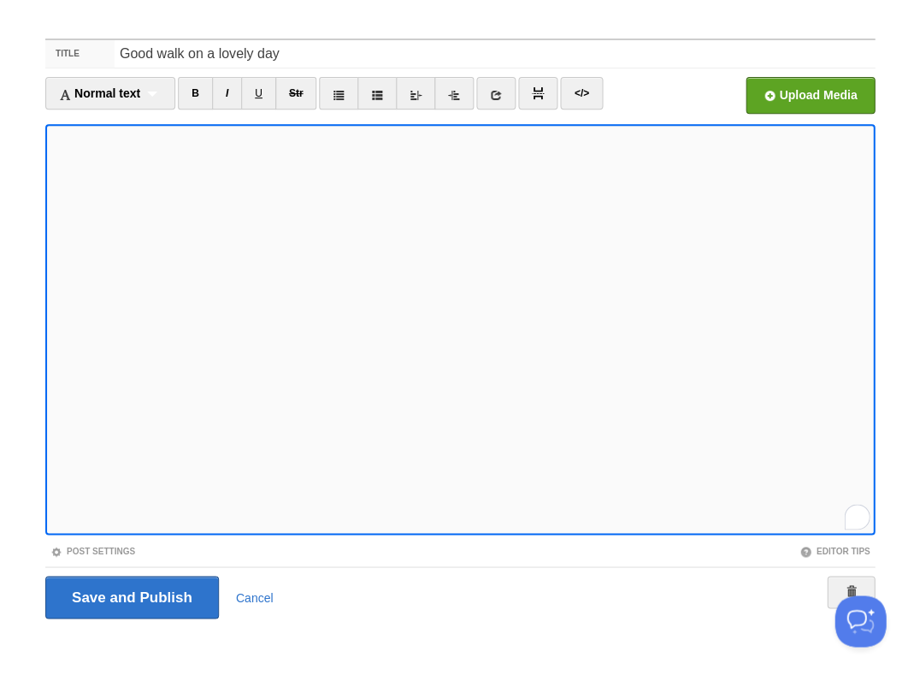
scroll to position [213, 0]
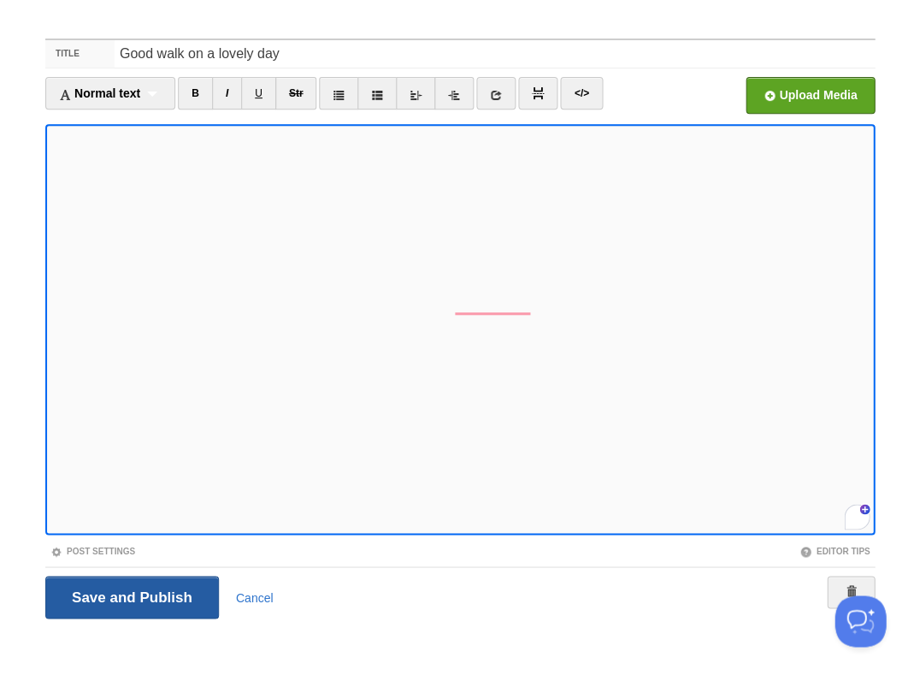
click at [130, 595] on input "Save and Publish" at bounding box center [132, 596] width 174 height 43
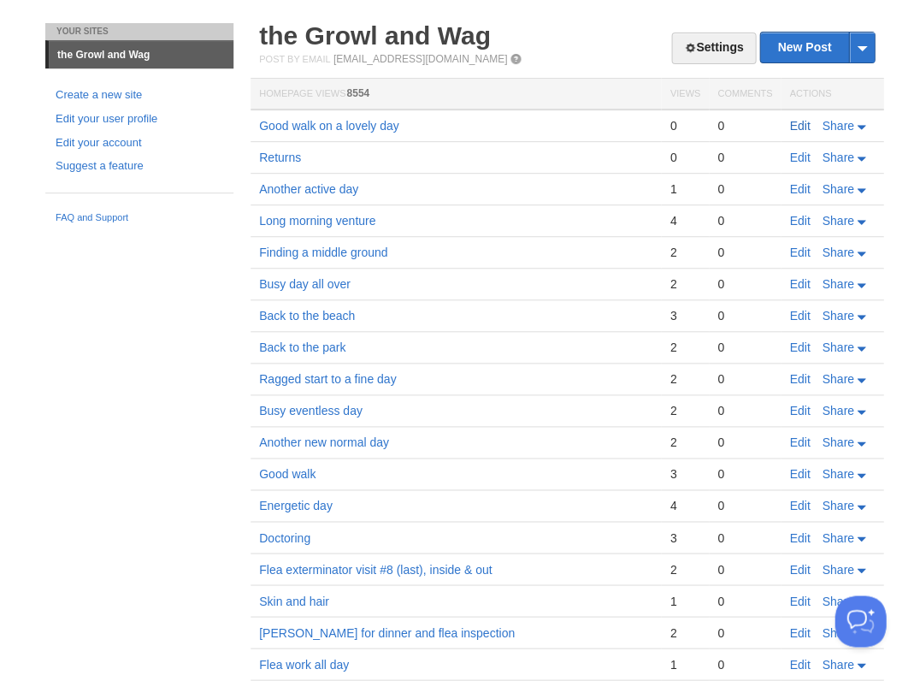
click at [791, 121] on link "Edit" at bounding box center [799, 126] width 21 height 14
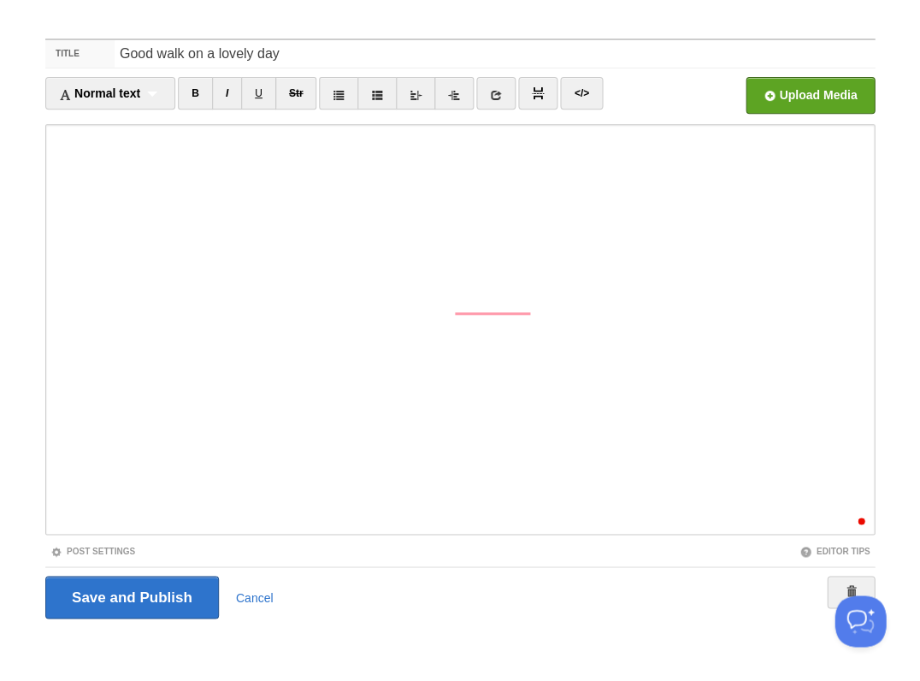
scroll to position [229, 0]
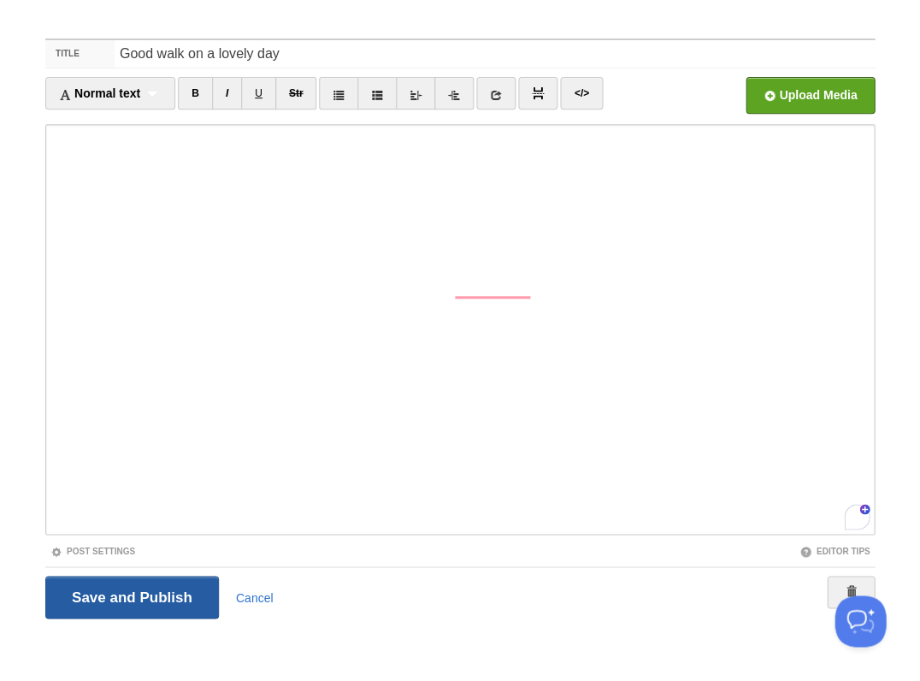
click at [130, 595] on input "Save and Publish" at bounding box center [132, 596] width 174 height 43
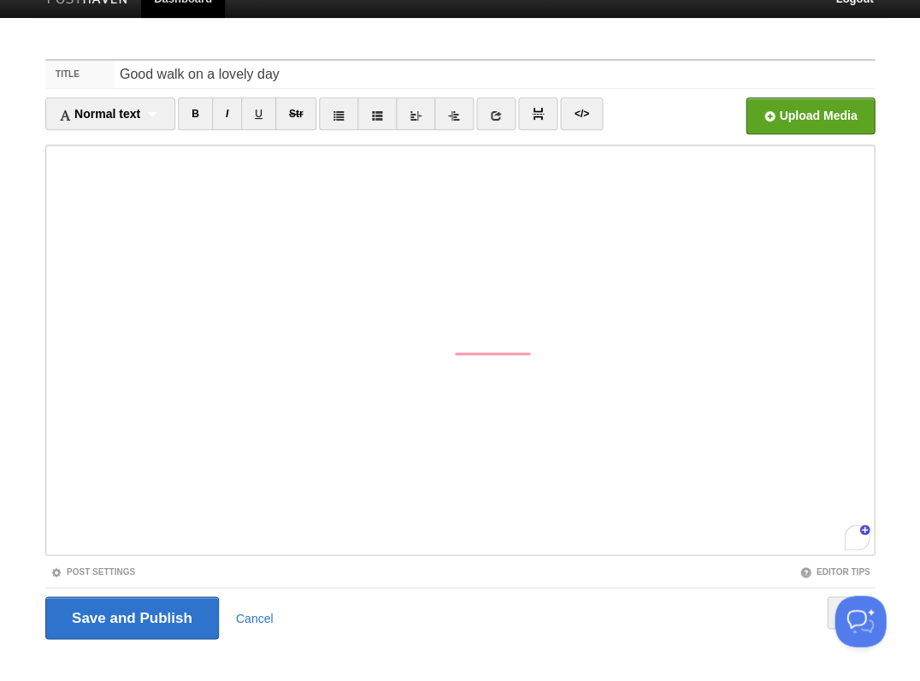
scroll to position [260, 0]
